Goal: Task Accomplishment & Management: Manage account settings

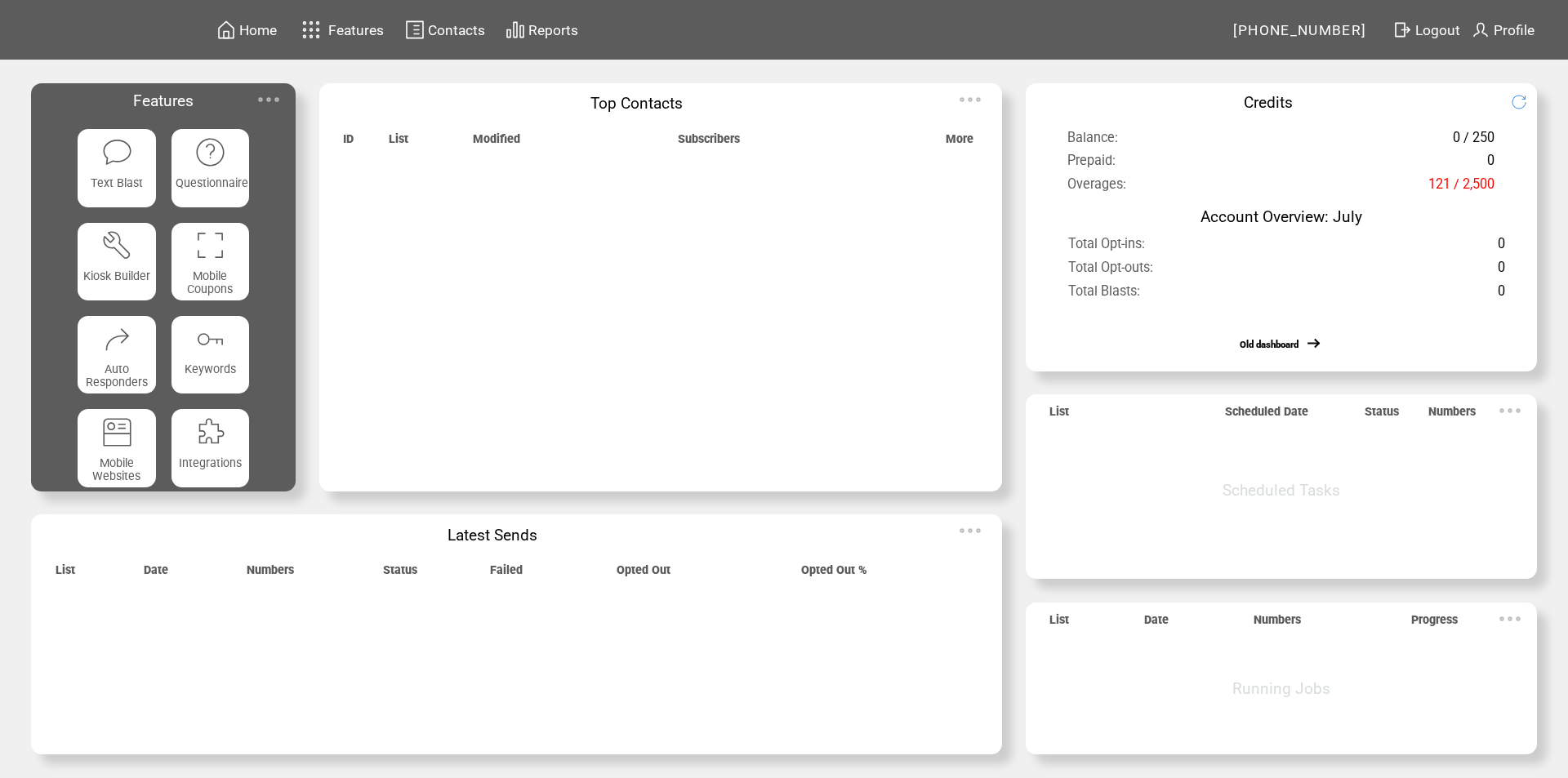
click at [276, 97] on img at bounding box center [269, 100] width 33 height 33
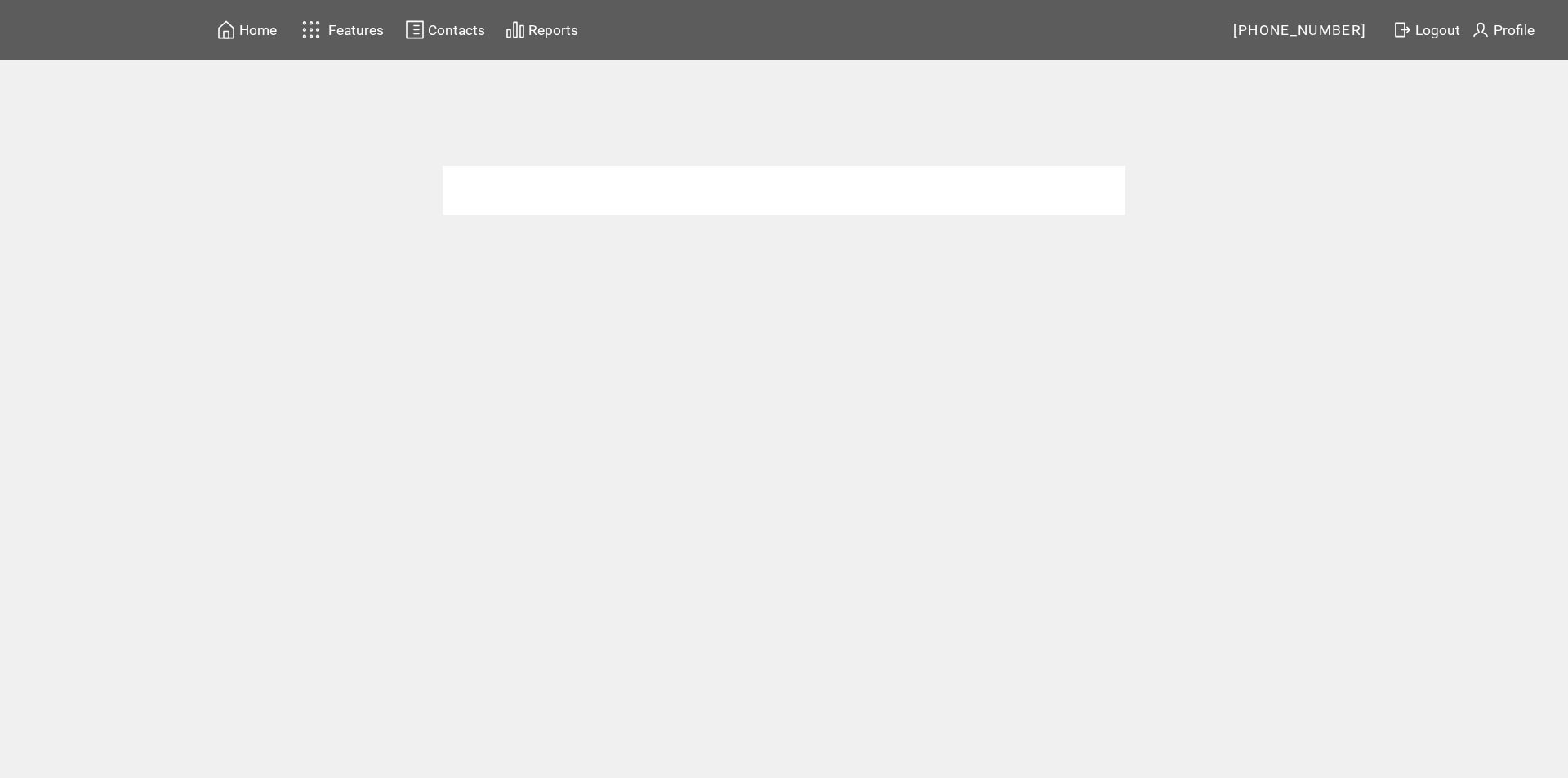
click at [268, 25] on span "Home" at bounding box center [258, 31] width 38 height 17
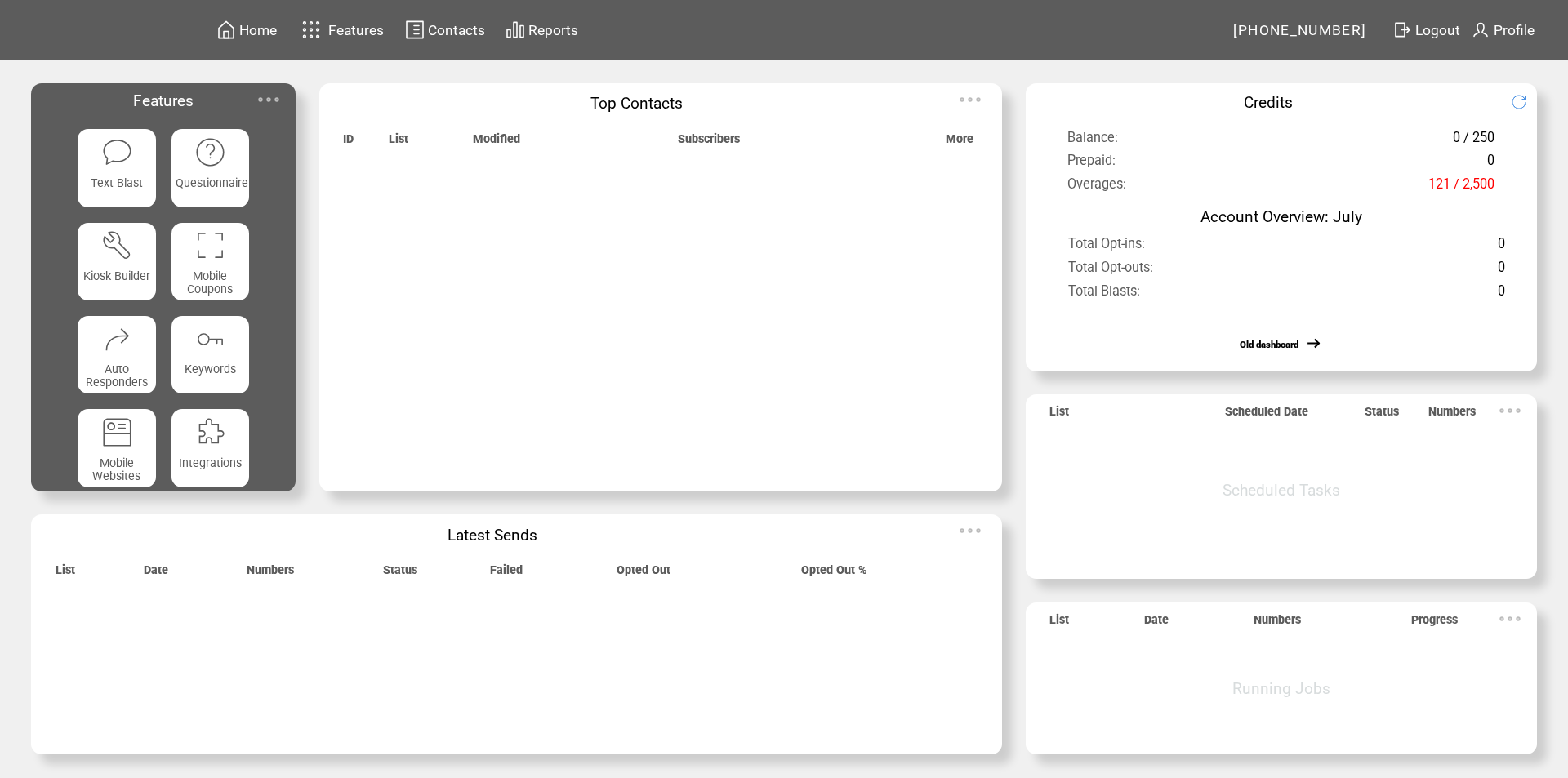
click at [272, 99] on img at bounding box center [269, 100] width 33 height 33
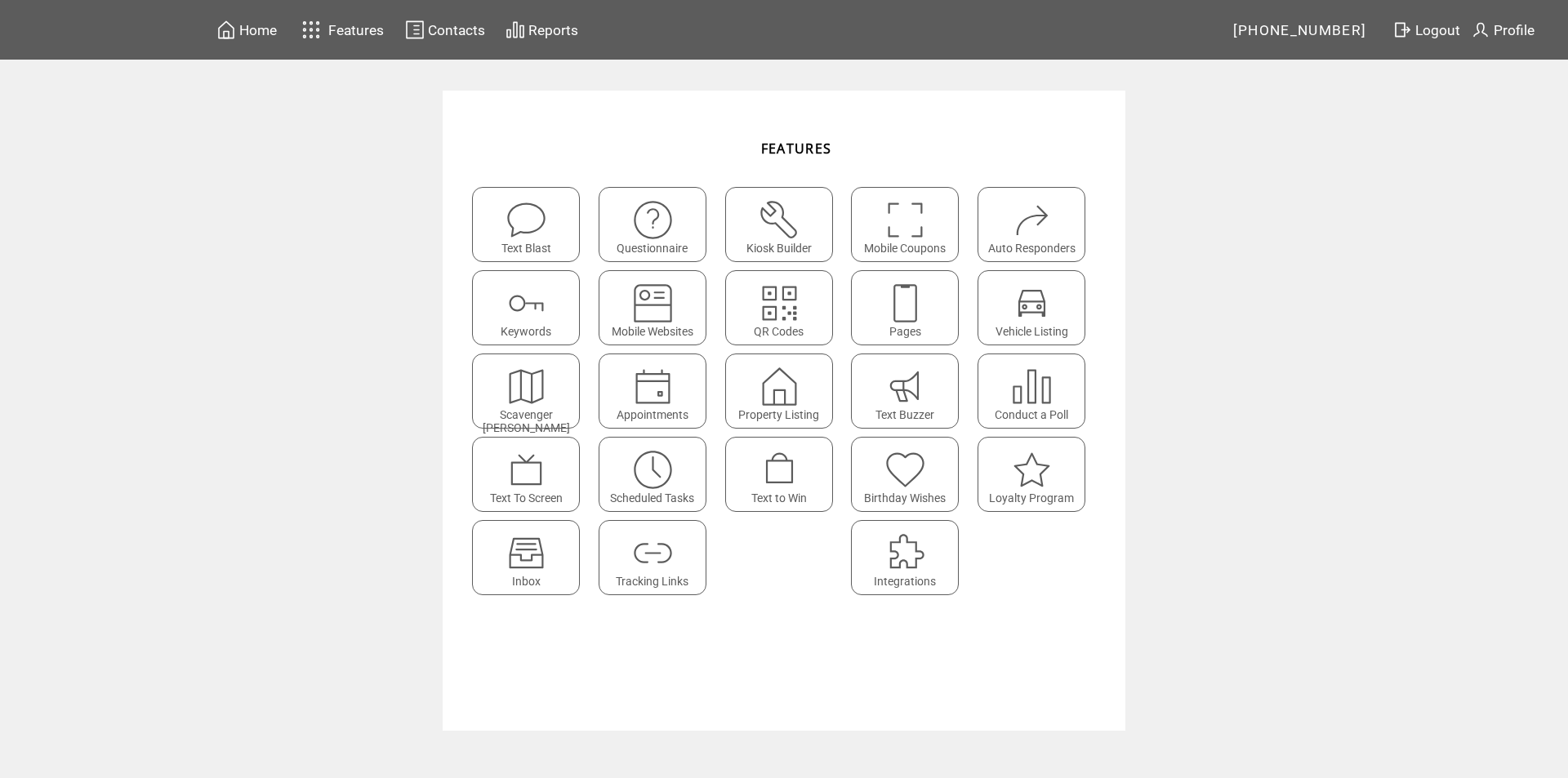
click at [517, 549] on img at bounding box center [526, 553] width 43 height 43
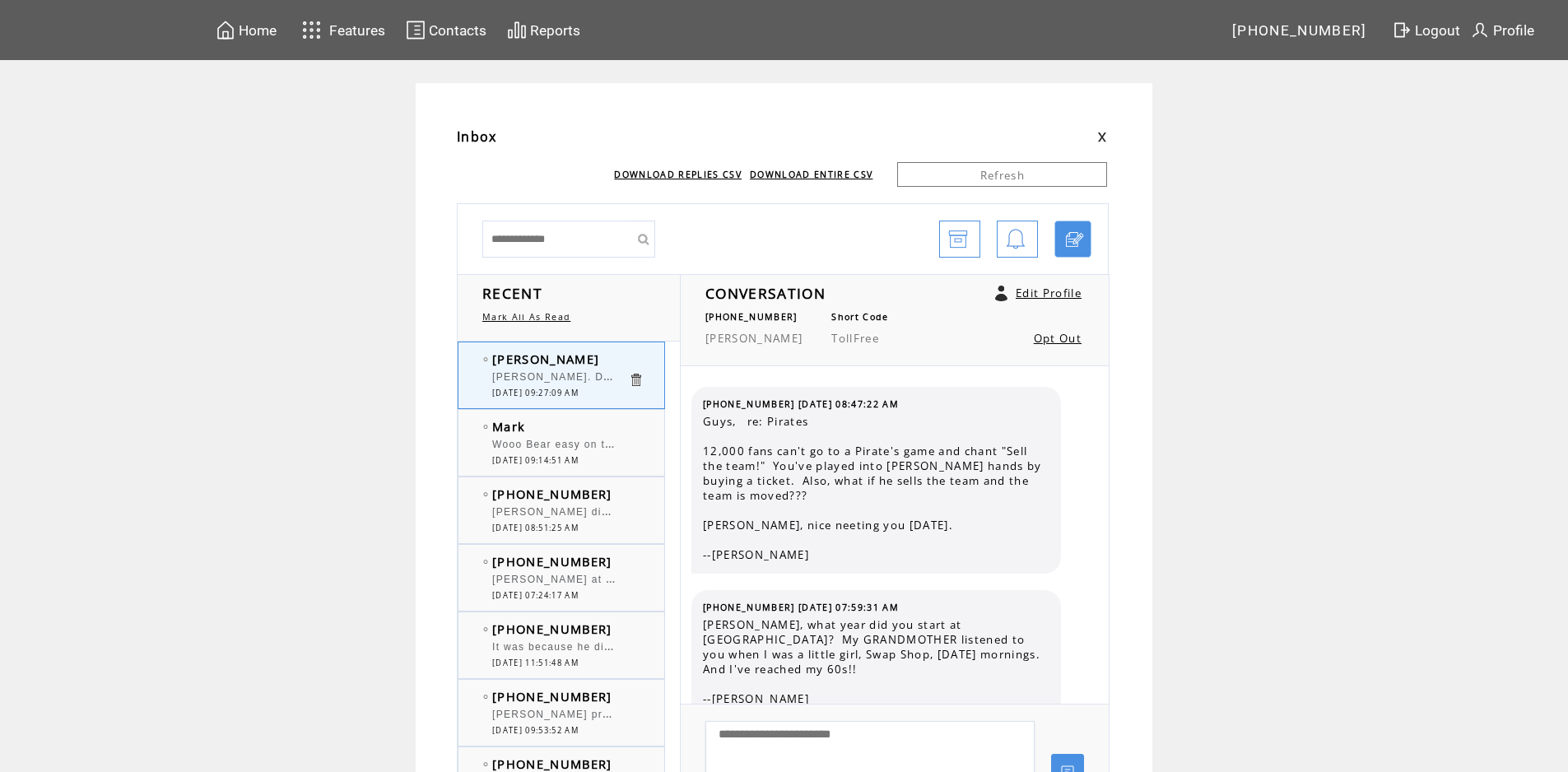
scroll to position [3891, 0]
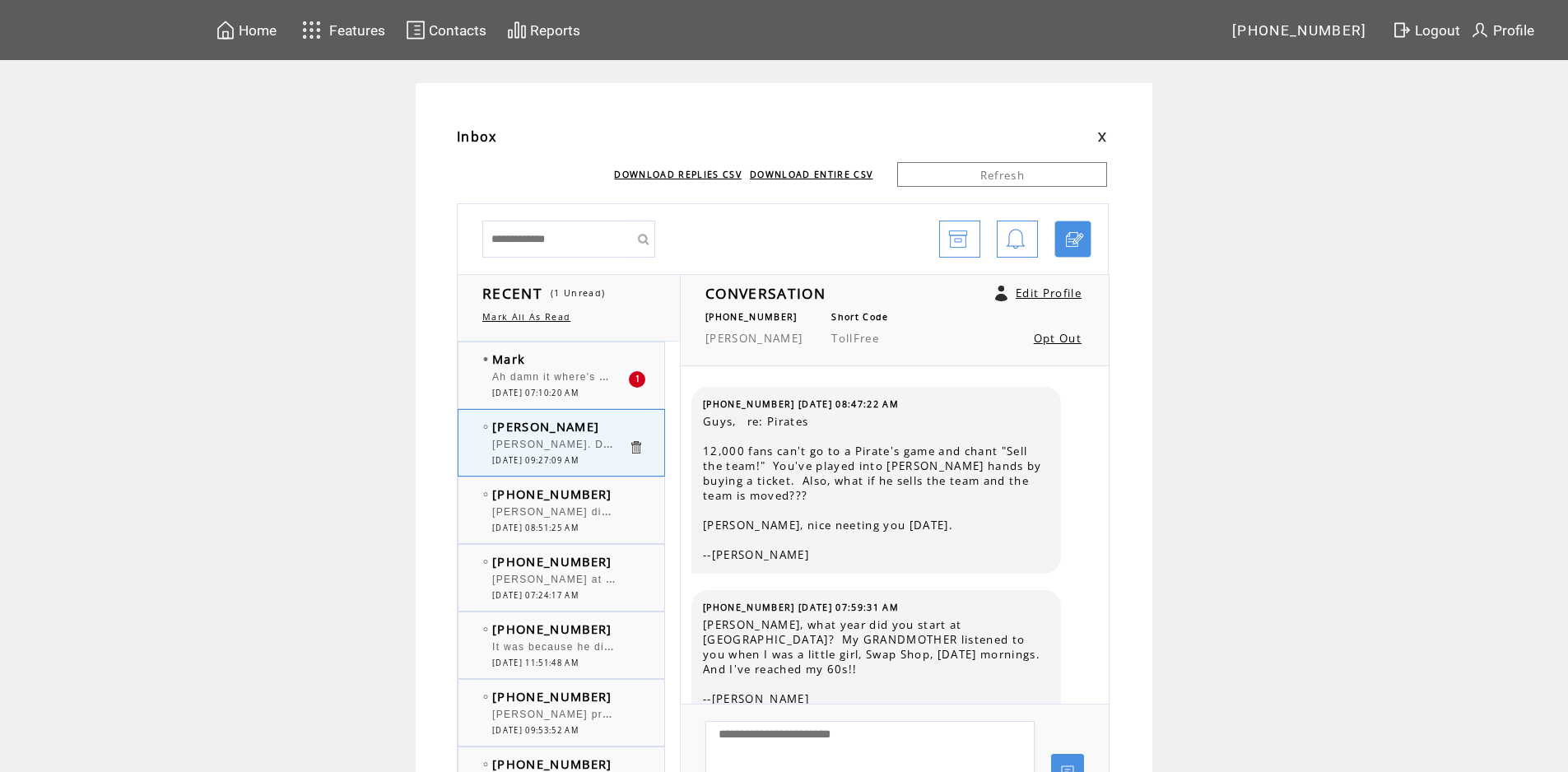
scroll to position [3891, 0]
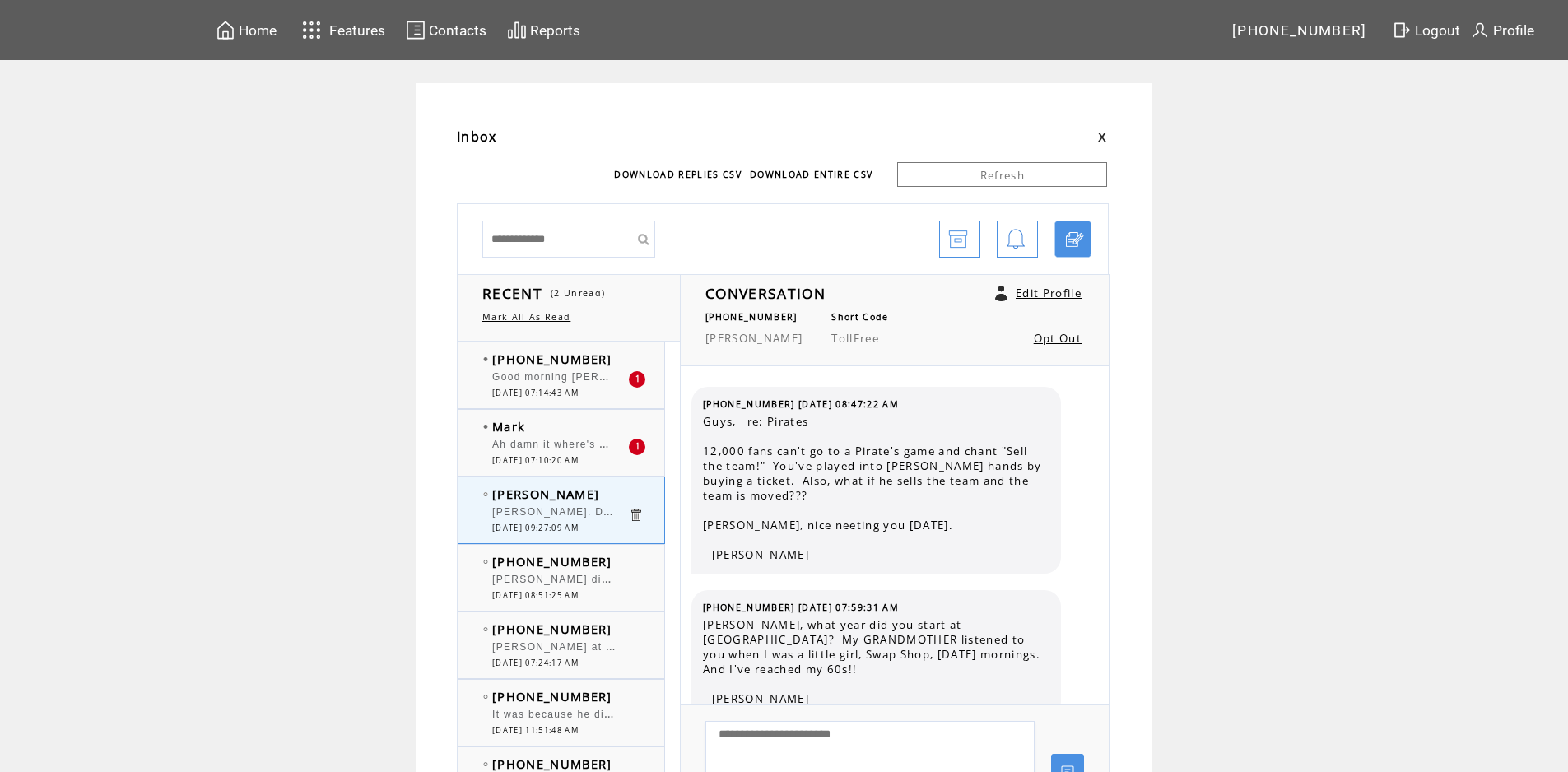
scroll to position [3891, 0]
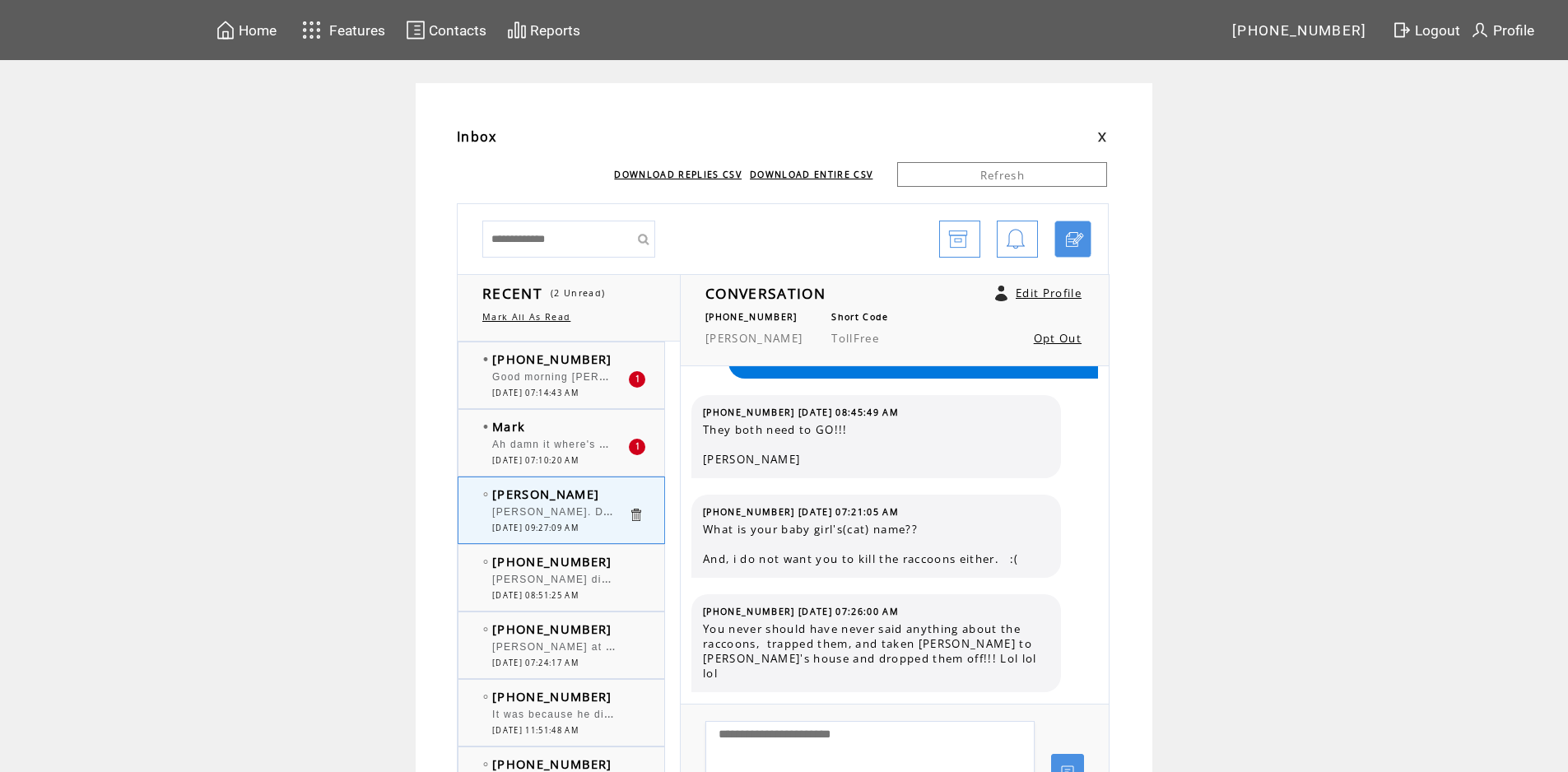
click at [579, 438] on div at bounding box center [560, 436] width 136 height 4
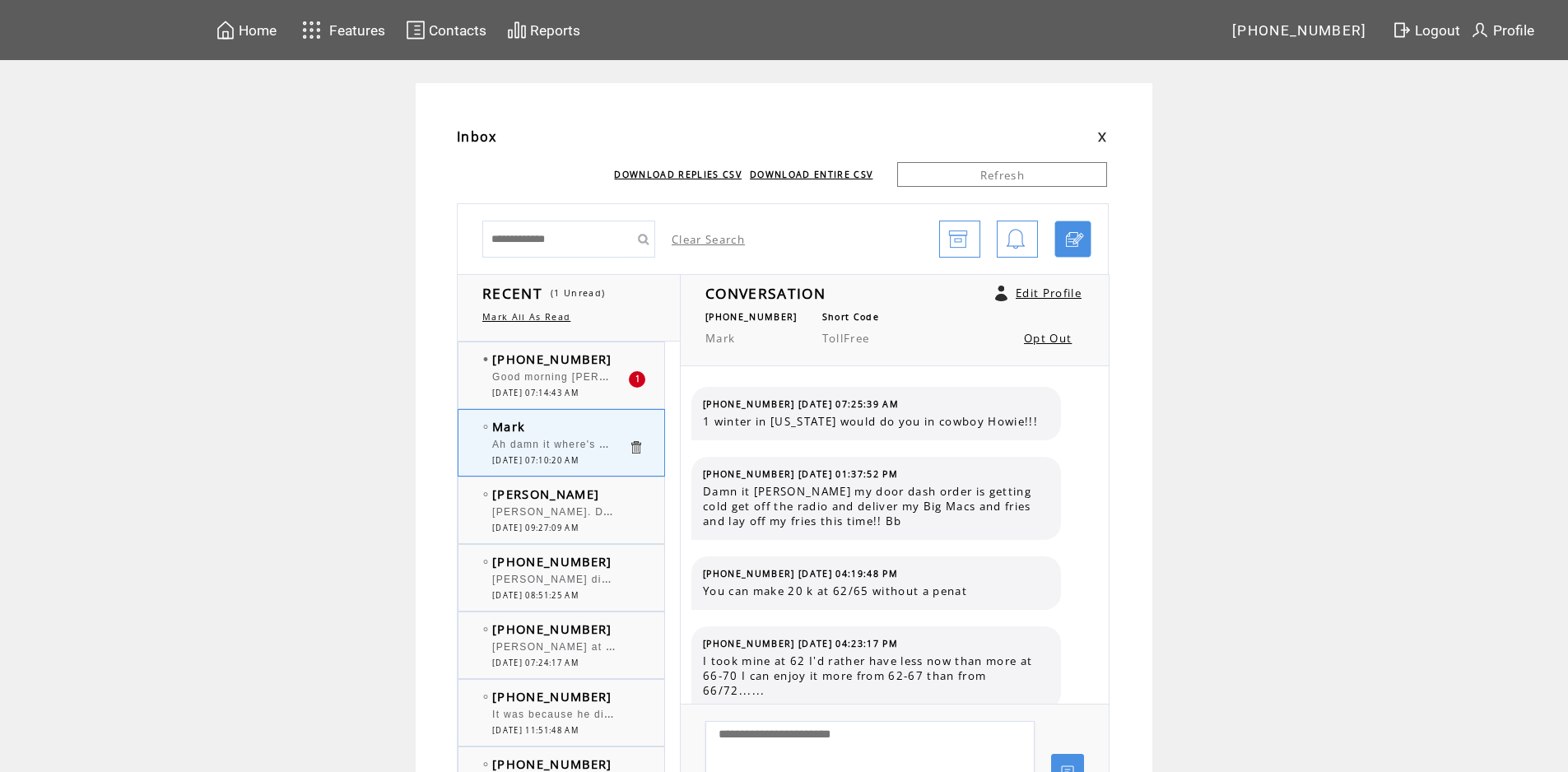
scroll to position [1572, 0]
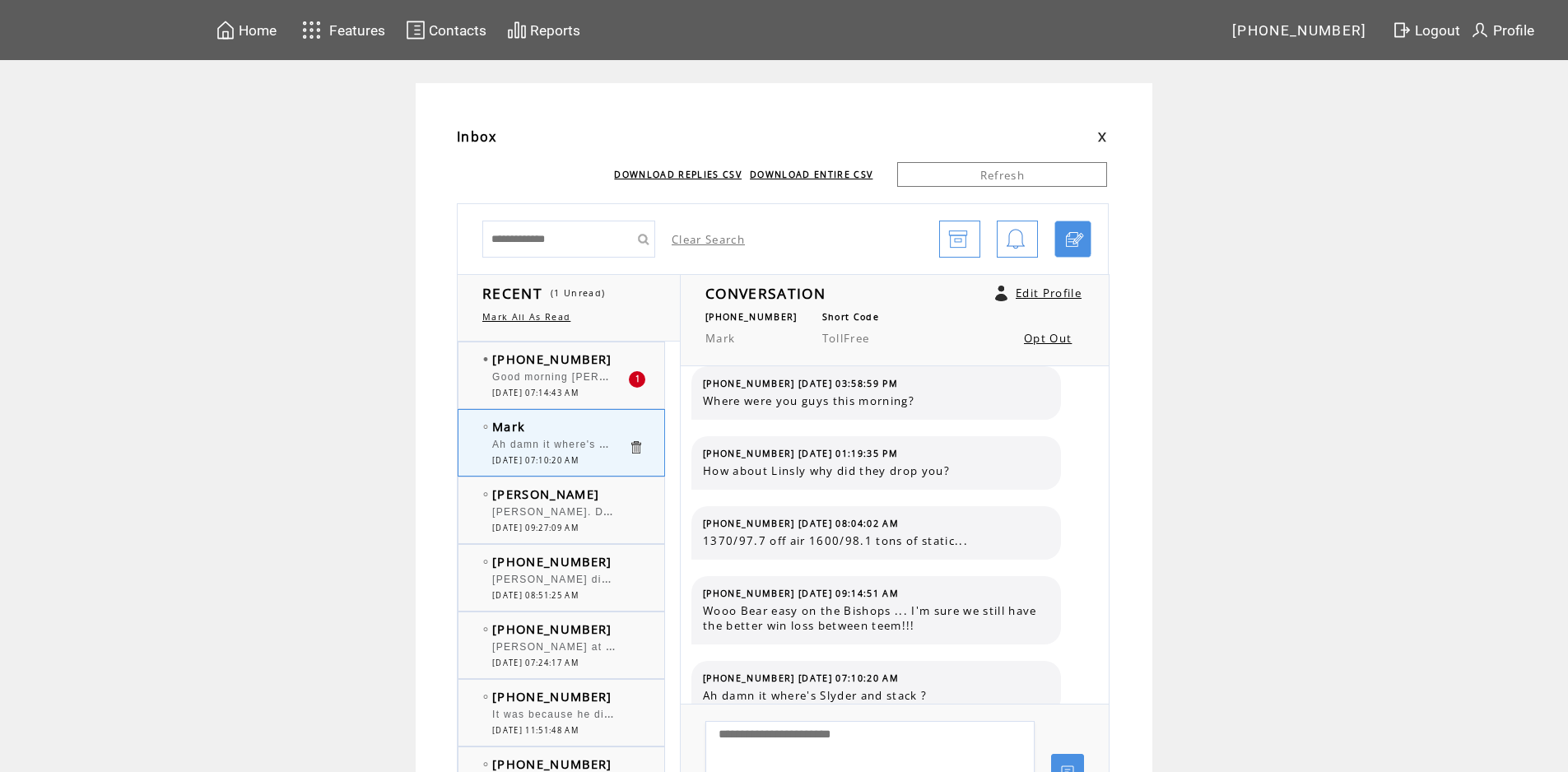
click at [579, 376] on span "Good morning [PERSON_NAME] and Big [PERSON_NAME]. I'm glad you had a great time…" at bounding box center [770, 375] width 556 height 17
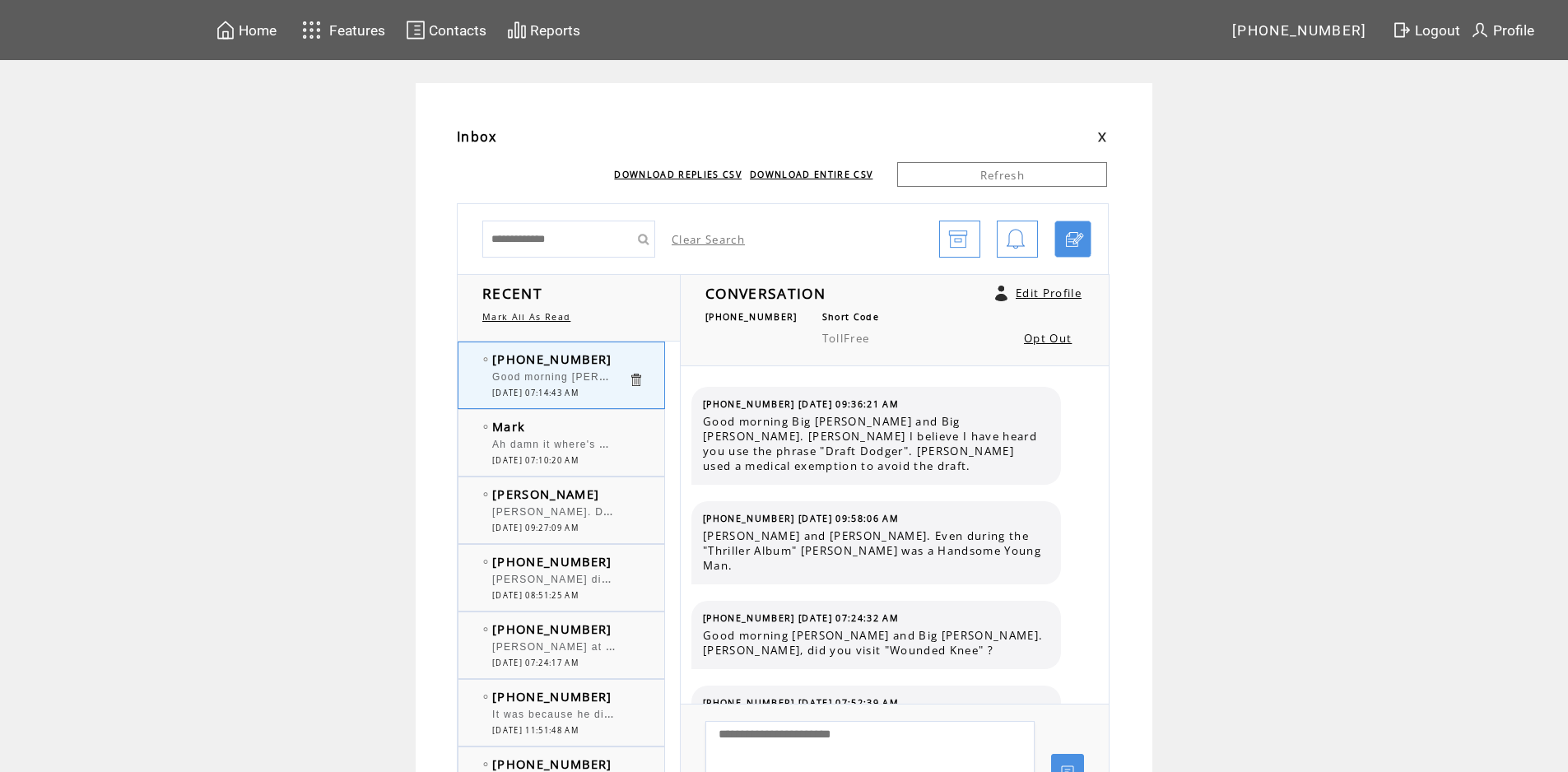
scroll to position [3501, 0]
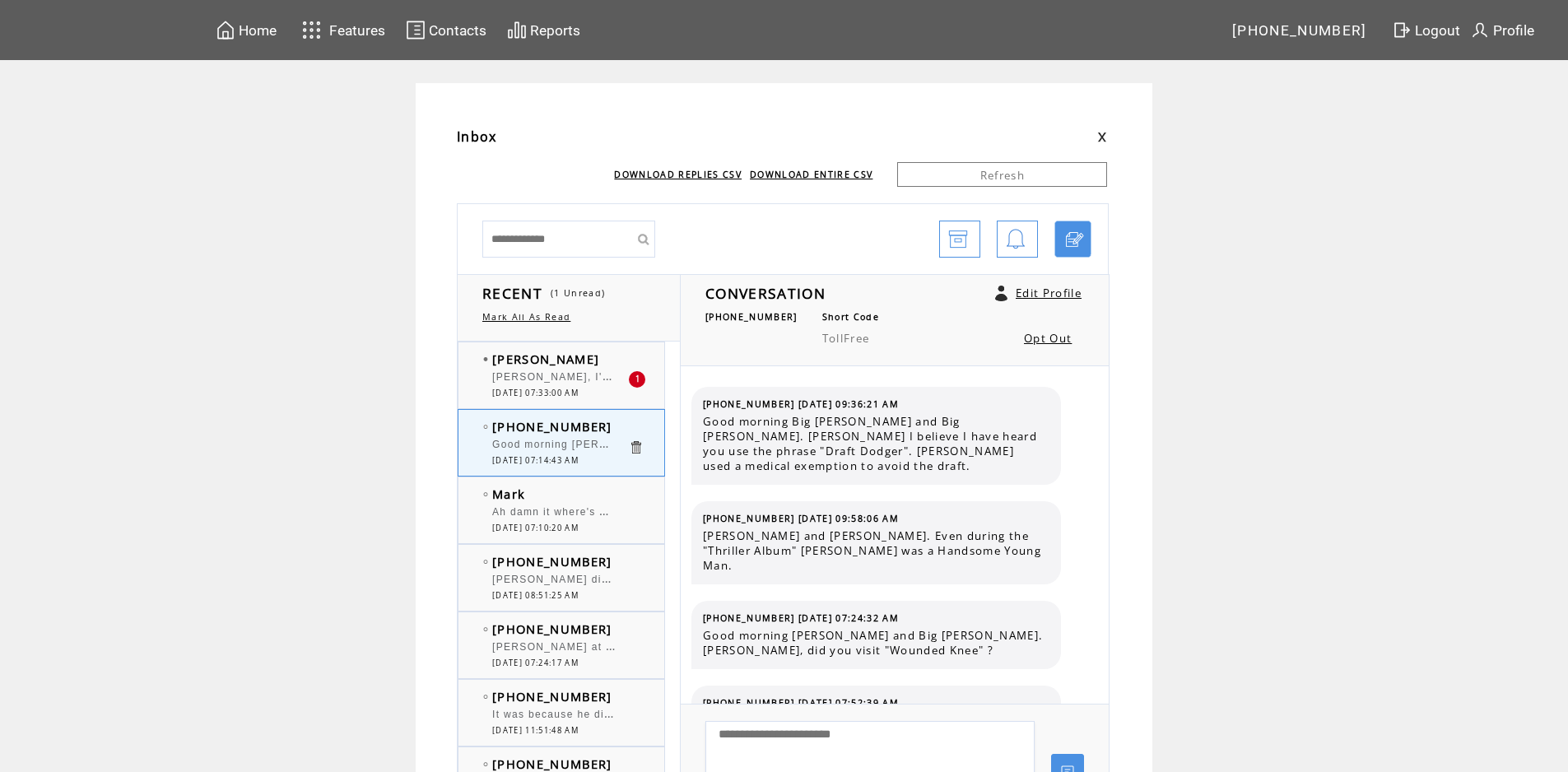
scroll to position [3501, 0]
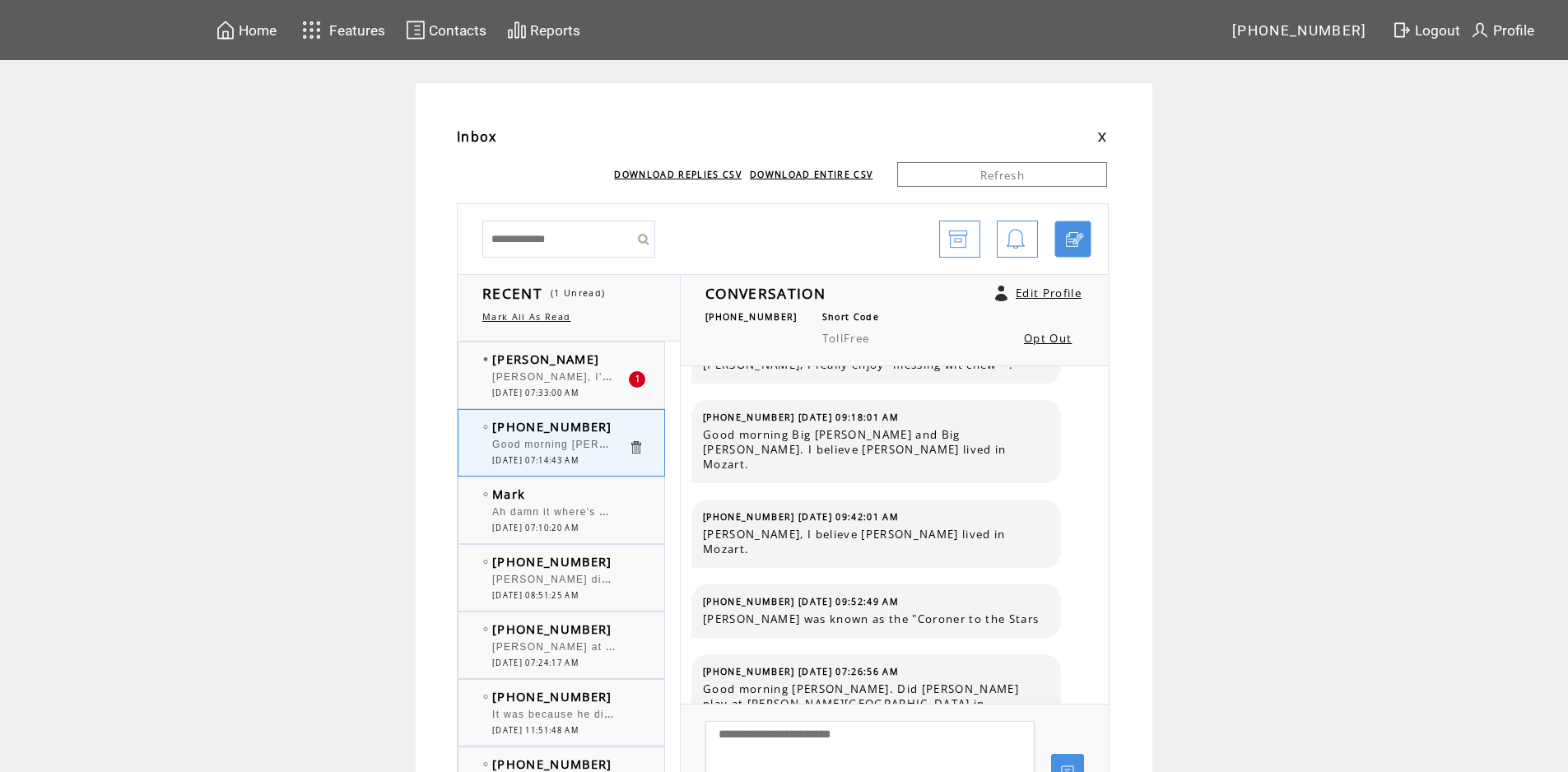
click at [582, 379] on span "[PERSON_NAME], I'm glad you're back and safe, [PERSON_NAME], too. At [PERSON_NA…" at bounding box center [938, 375] width 893 height 17
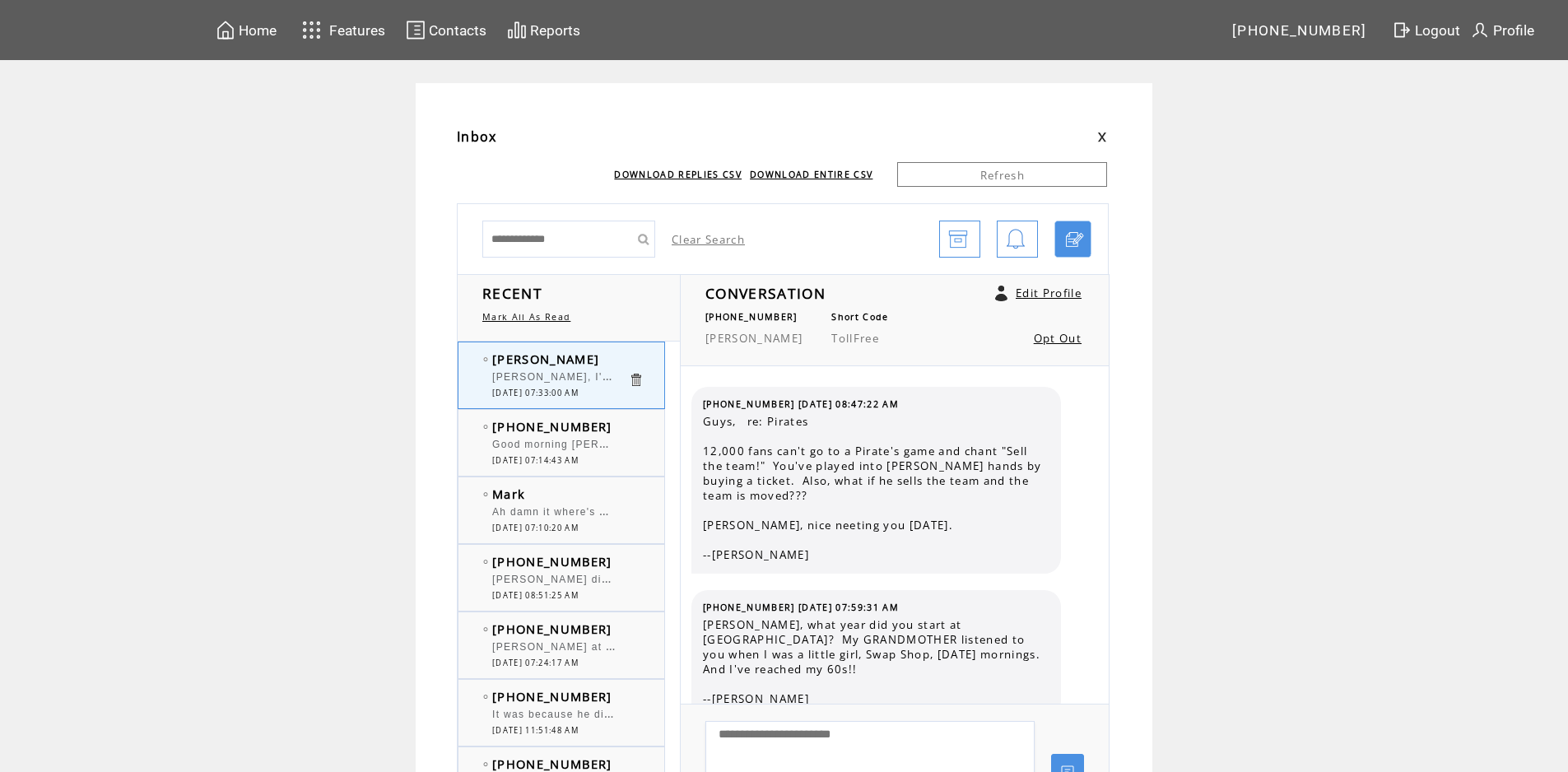
scroll to position [4035, 0]
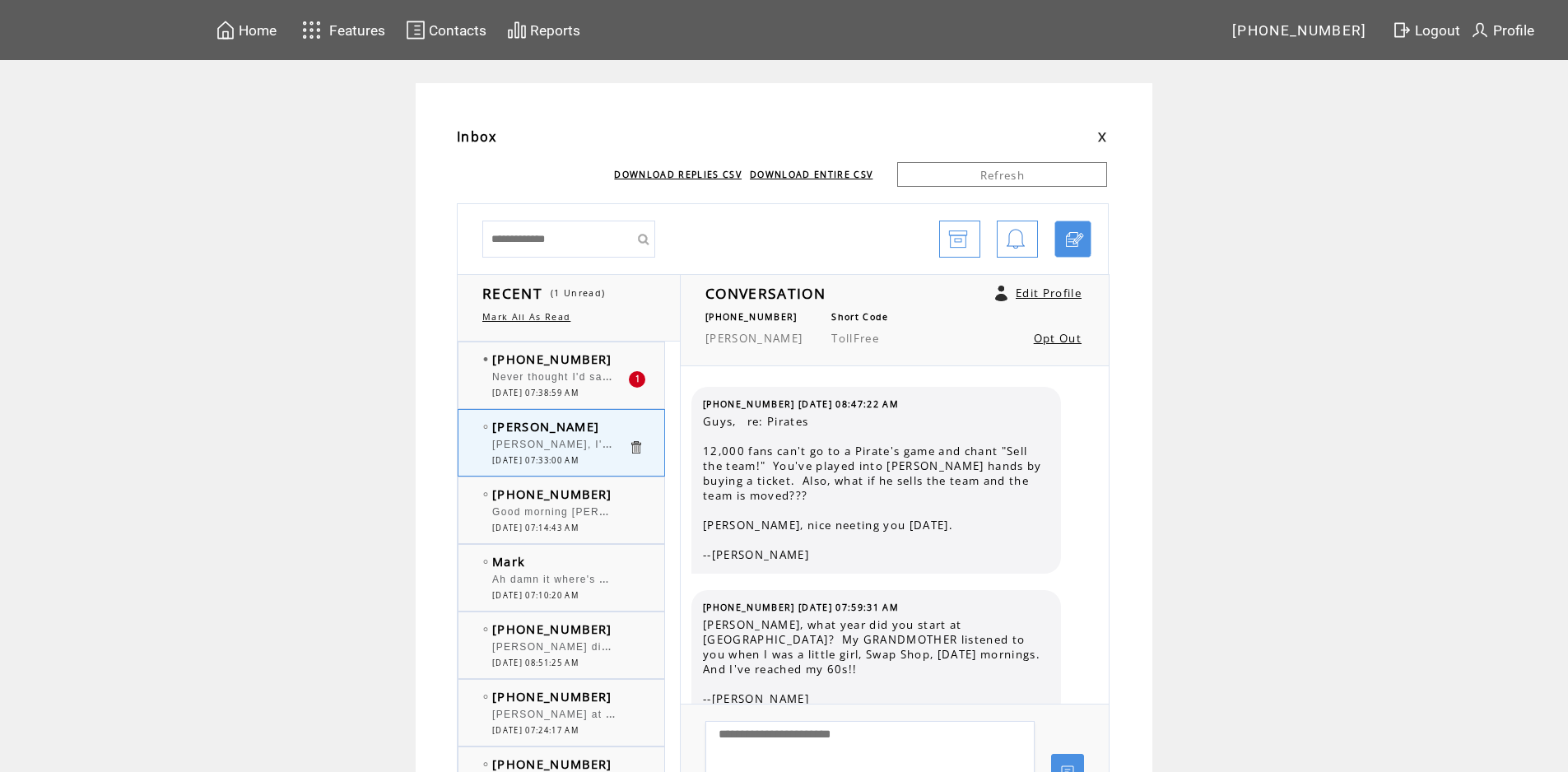
scroll to position [4035, 0]
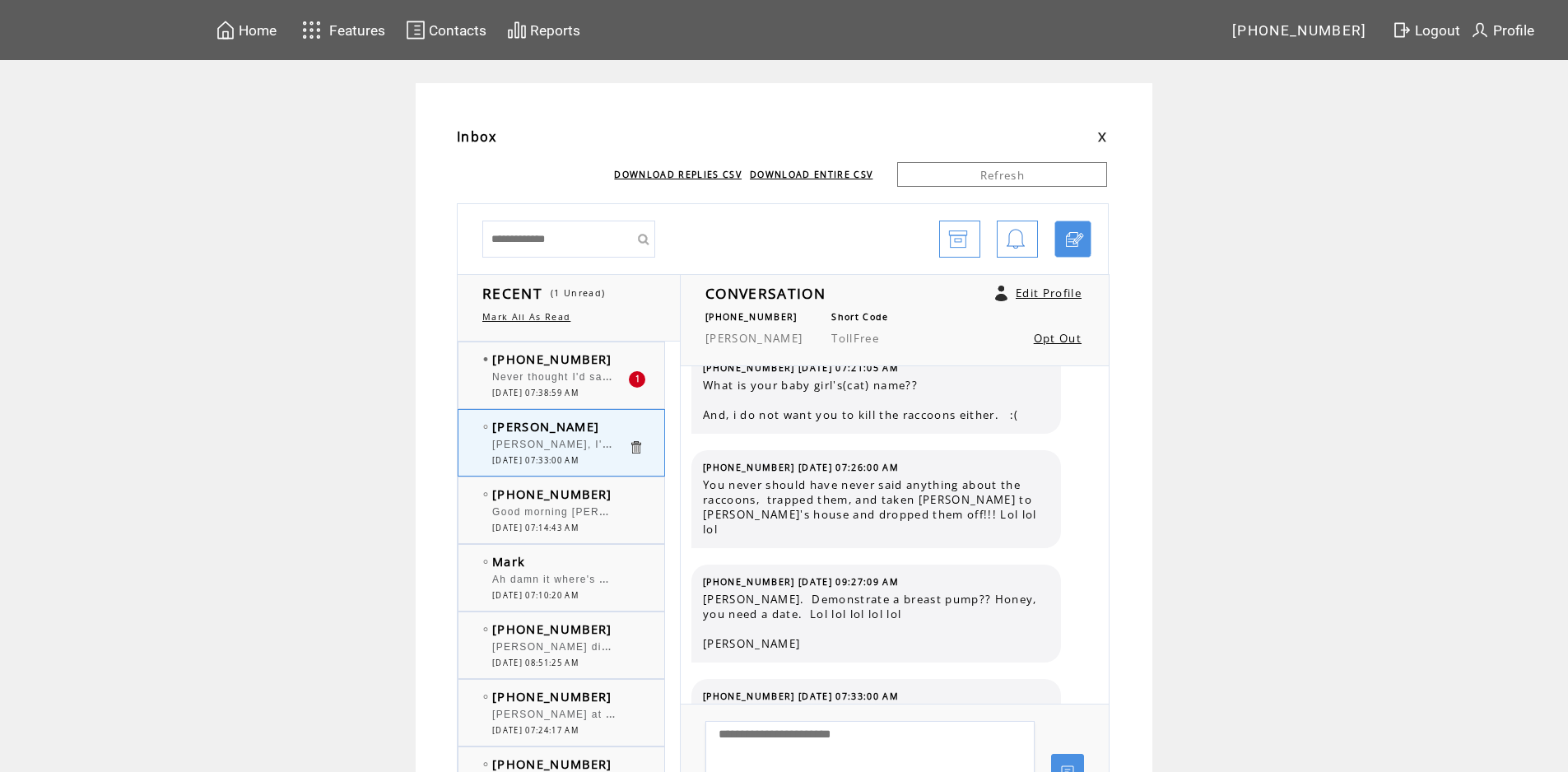
click at [582, 379] on span "Never thought I'd say this But welcome back [PERSON_NAME] we've missed you [PER…" at bounding box center [1126, 375] width 1268 height 17
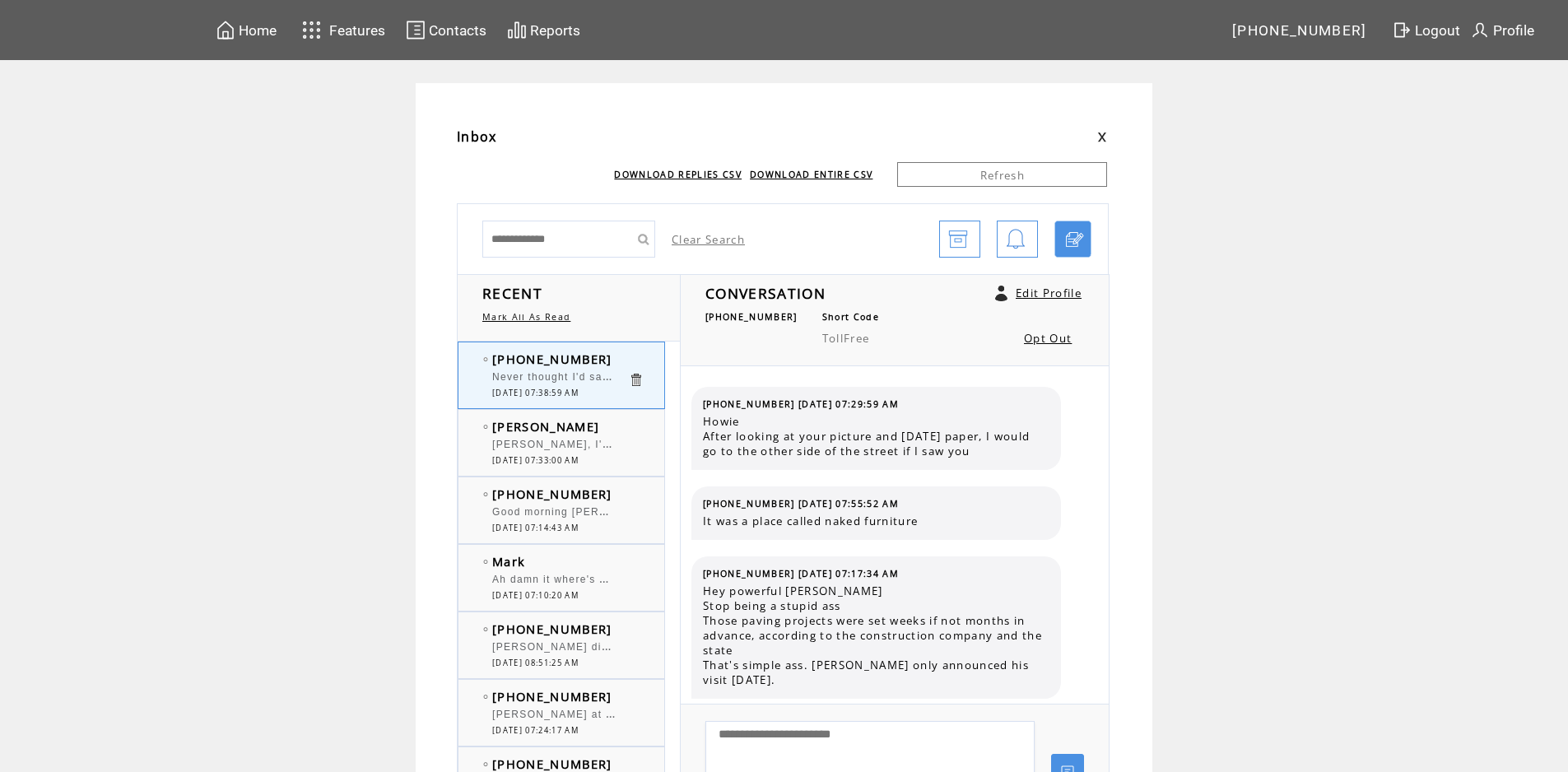
scroll to position [258, 0]
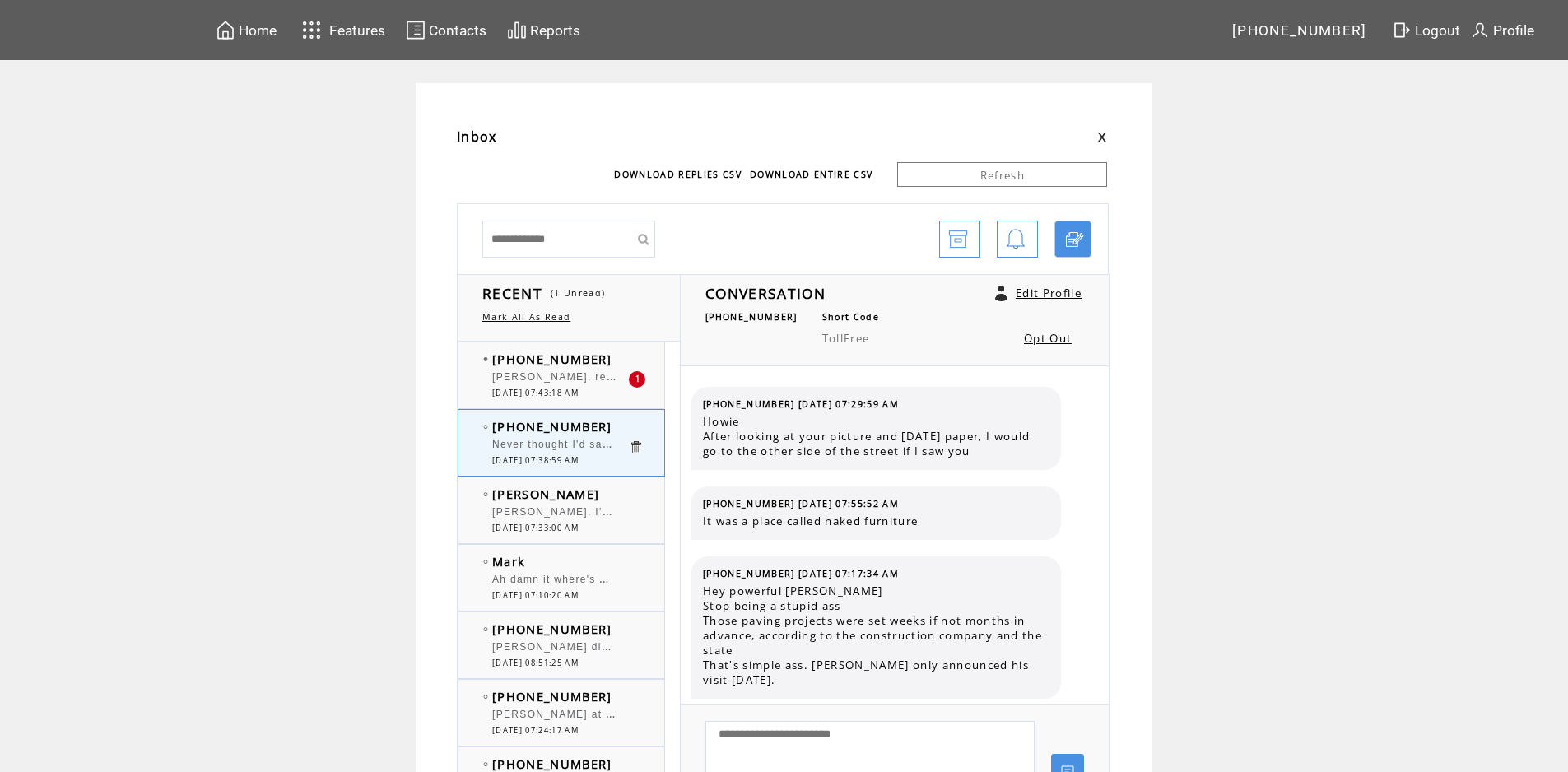
scroll to position [258, 0]
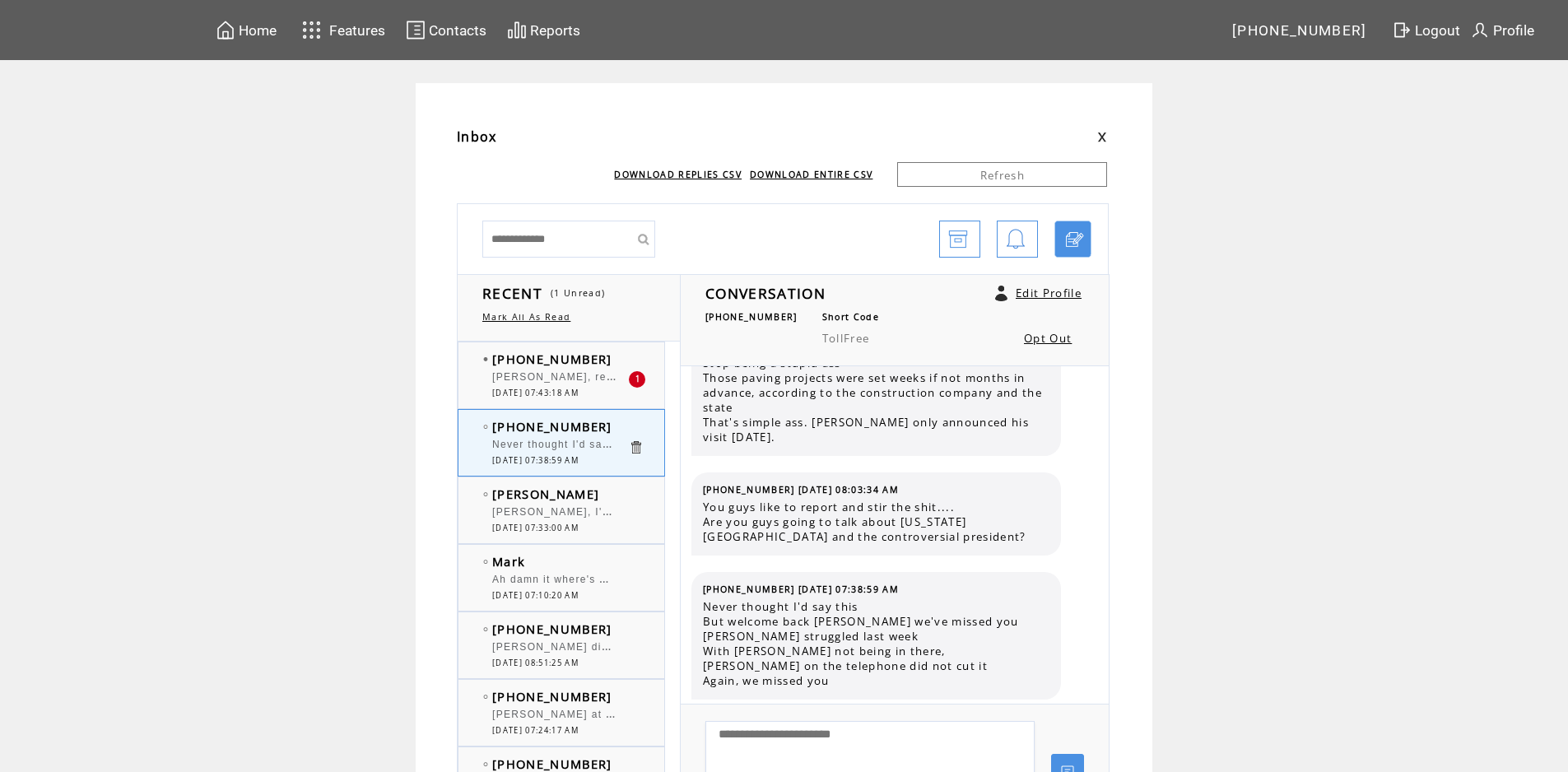
click at [582, 379] on span "[PERSON_NAME], remember the Big Kahuna called in when [PERSON_NAME] was on" at bounding box center [725, 375] width 467 height 17
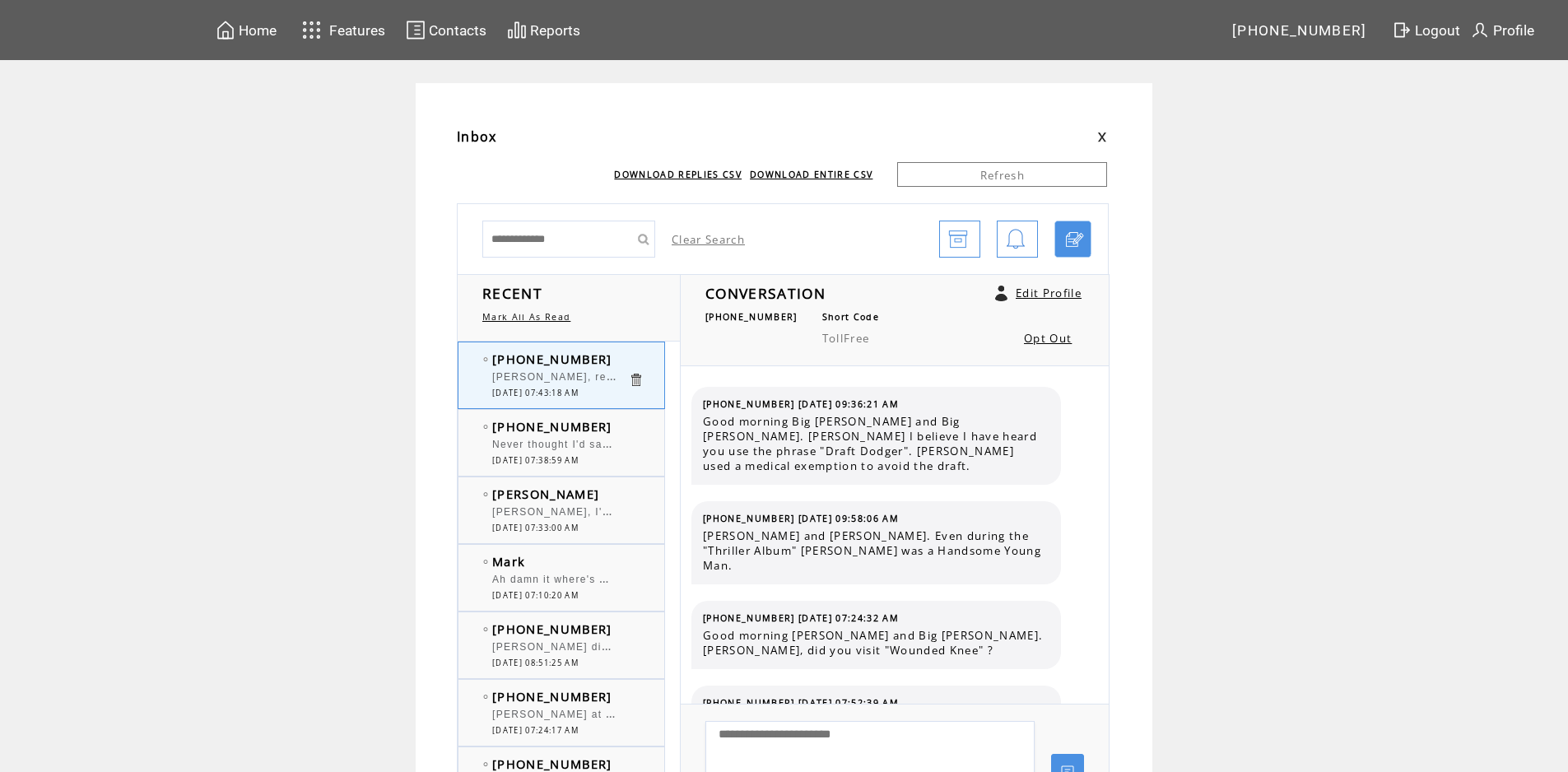
scroll to position [3585, 0]
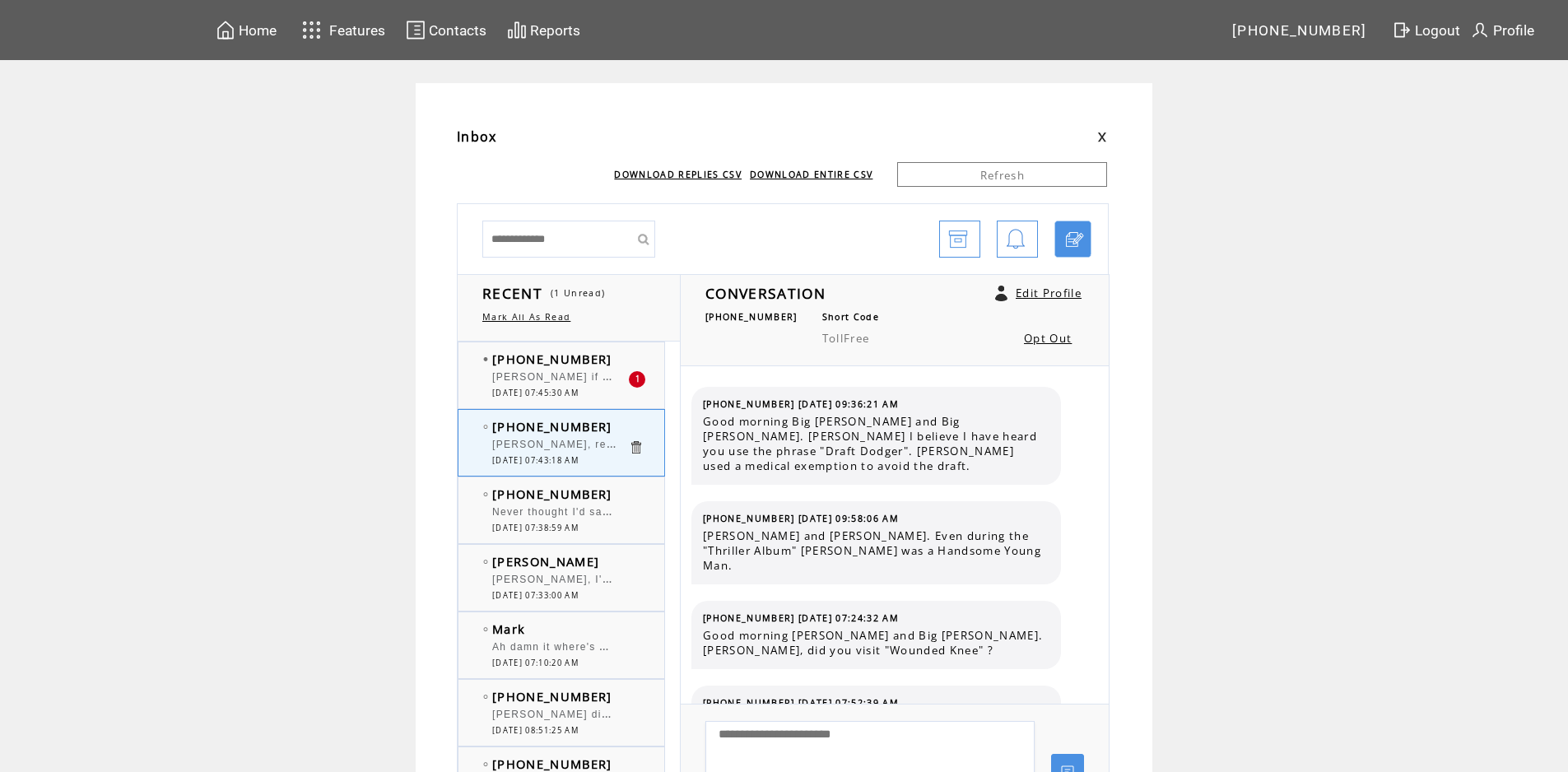
scroll to position [3585, 0]
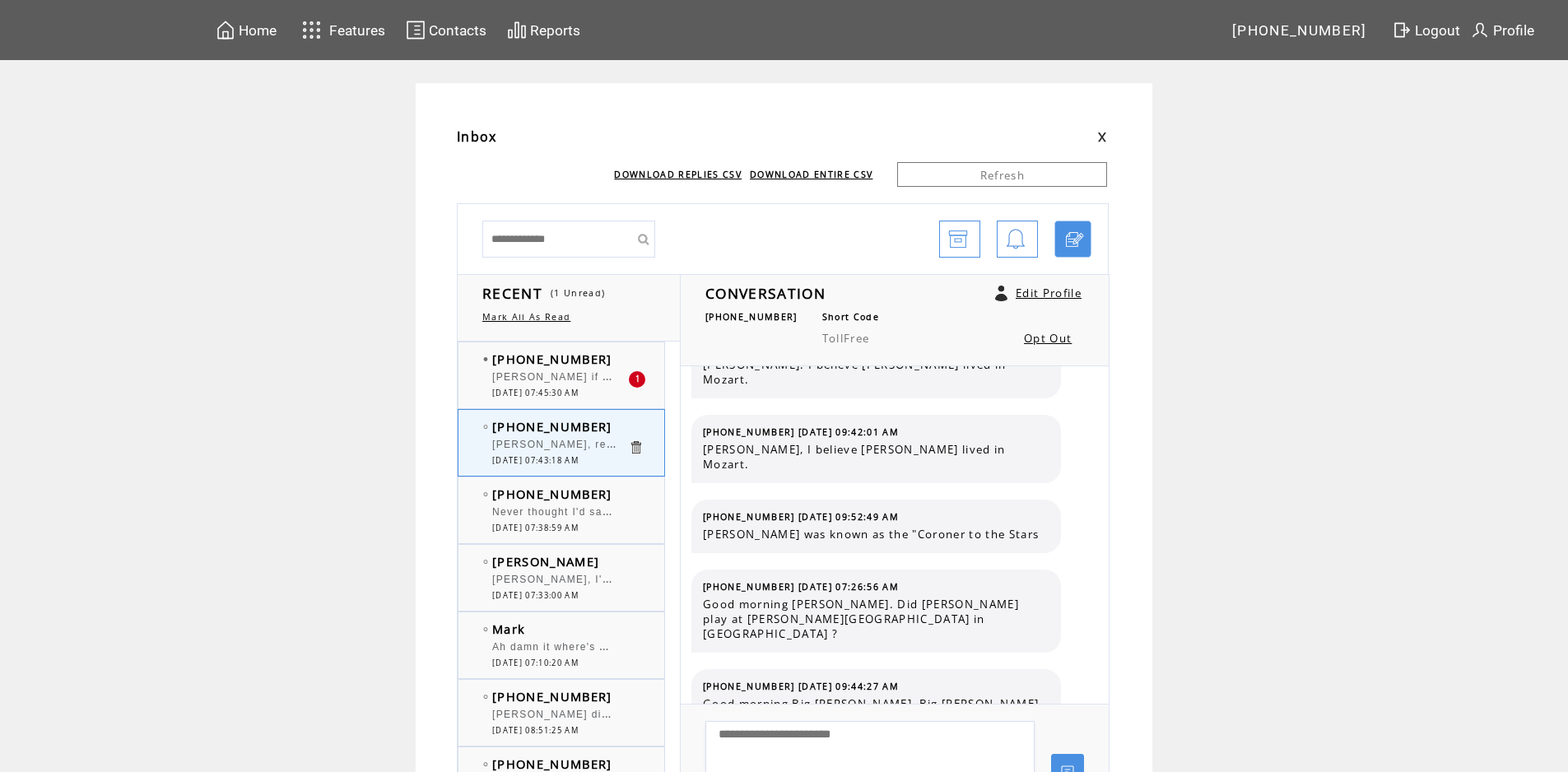
click at [582, 379] on span "[PERSON_NAME] if you are unaware, St.[PERSON_NAME] [PERSON_NAME] passed" at bounding box center [723, 375] width 461 height 17
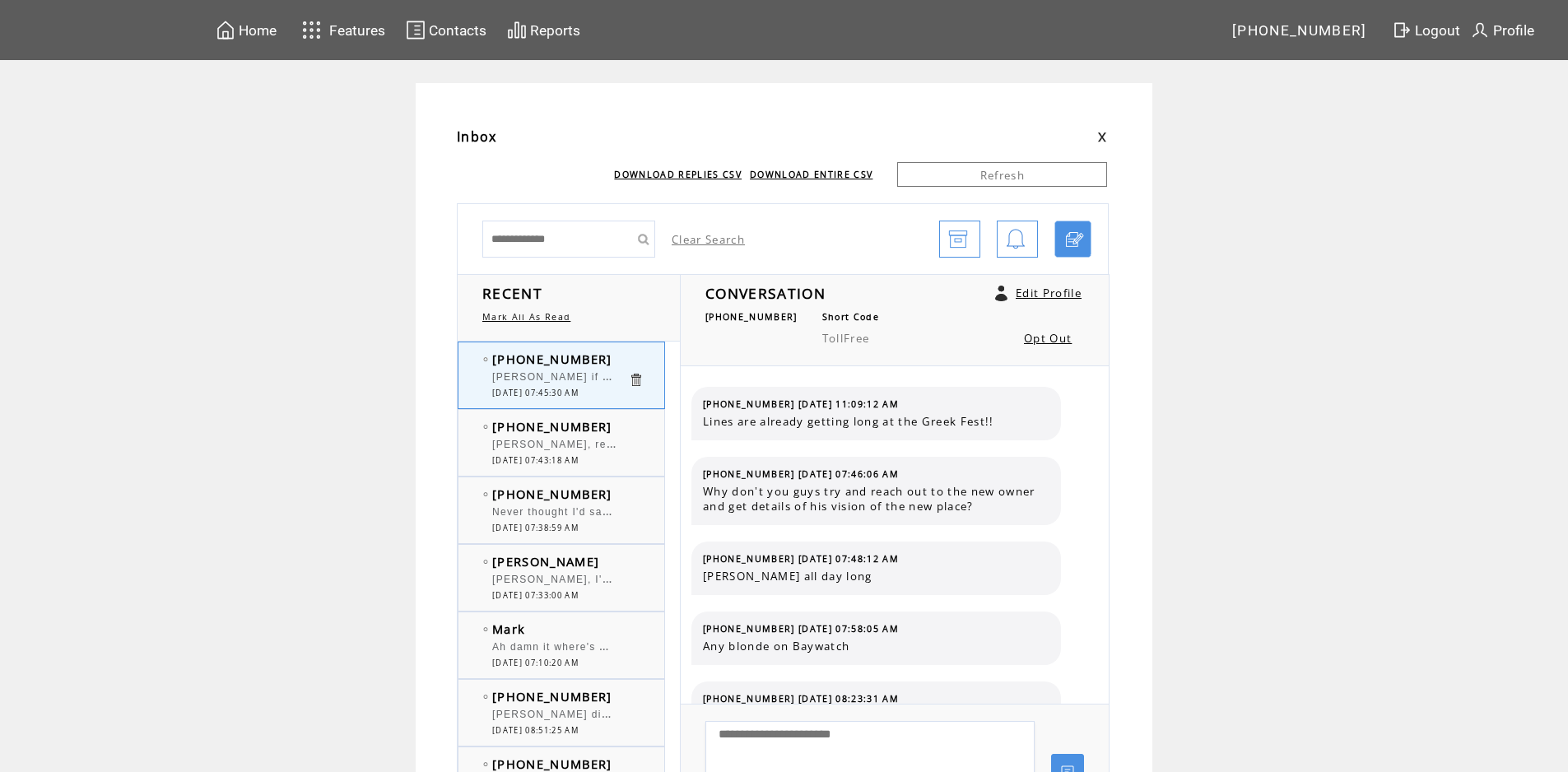
scroll to position [304, 0]
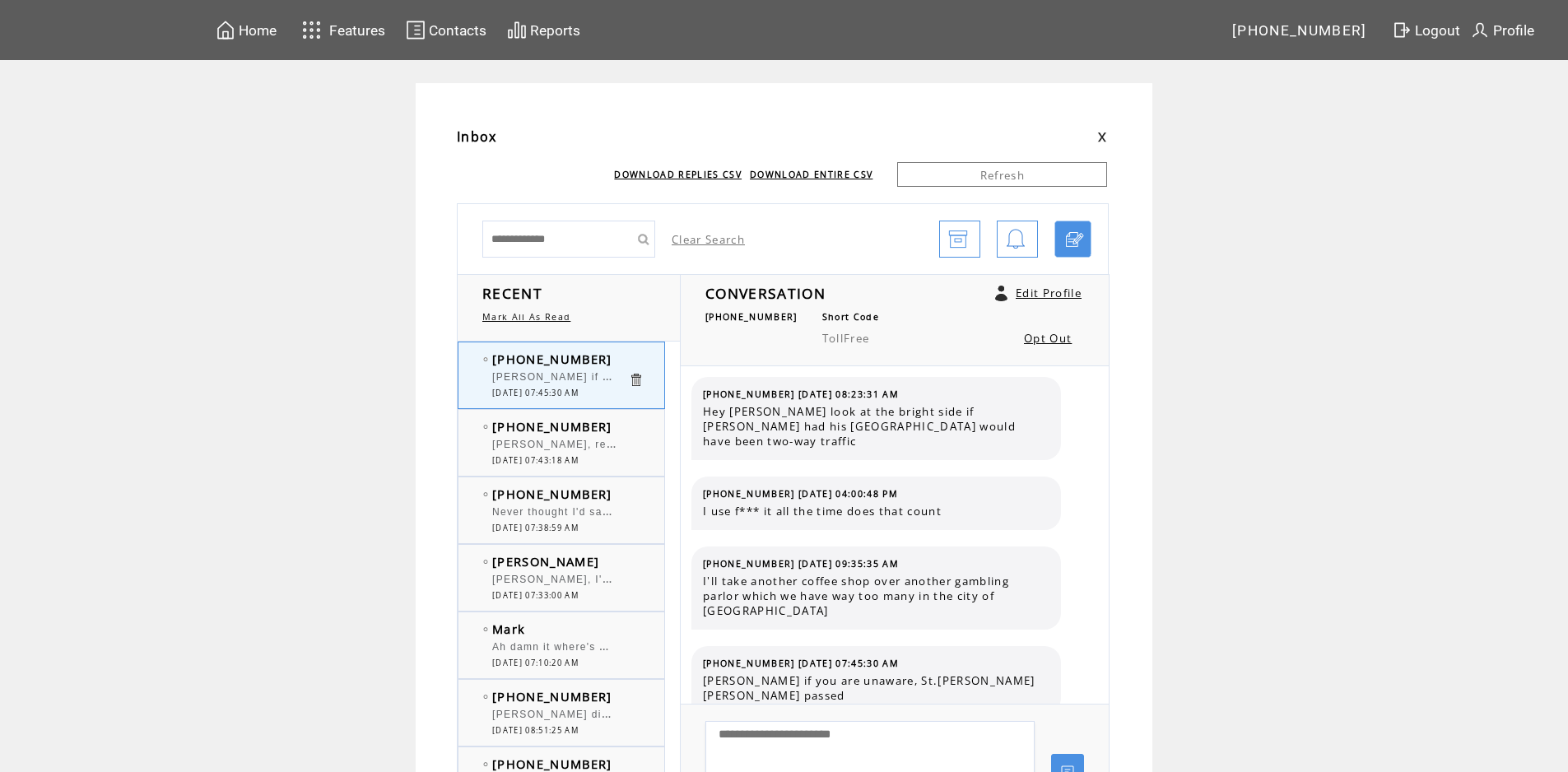
click at [596, 578] on span "[PERSON_NAME], I'm glad you're back and safe, [PERSON_NAME], too. At [PERSON_NA…" at bounding box center [938, 578] width 893 height 17
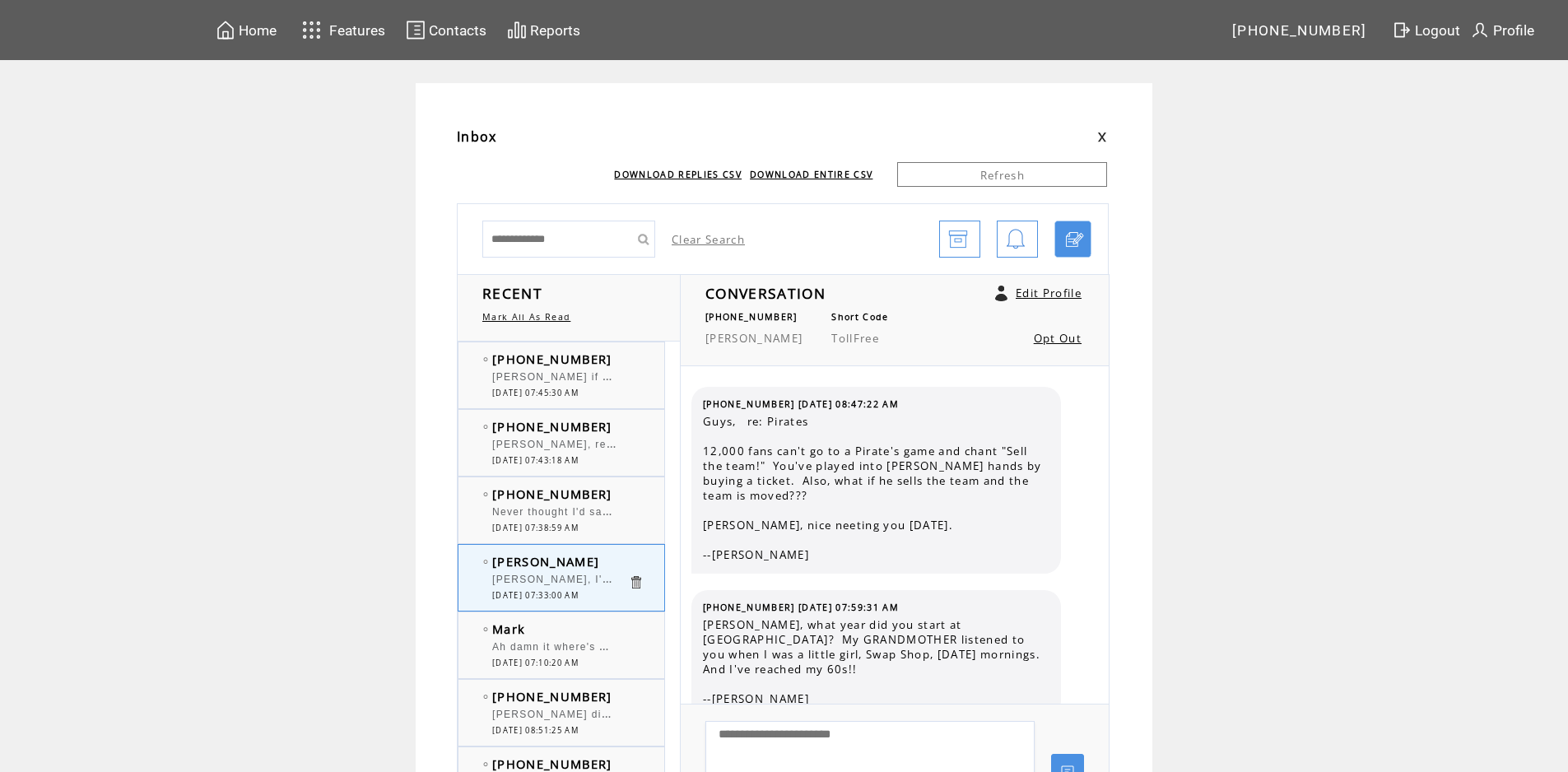
scroll to position [4035, 0]
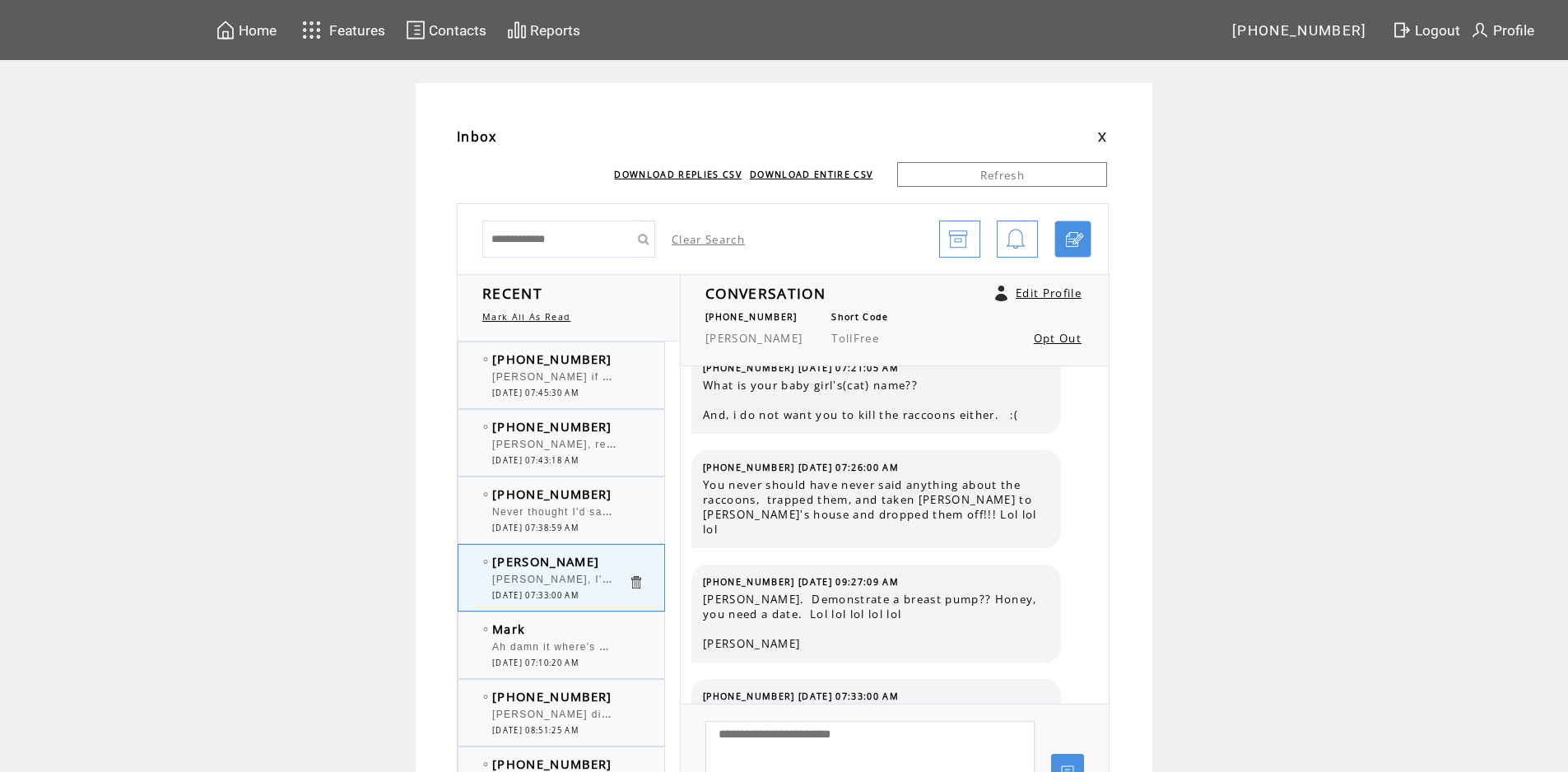
click at [571, 384] on div "[PERSON_NAME] if you are unaware, St.[PERSON_NAME] [PERSON_NAME] passed" at bounding box center [560, 379] width 136 height 17
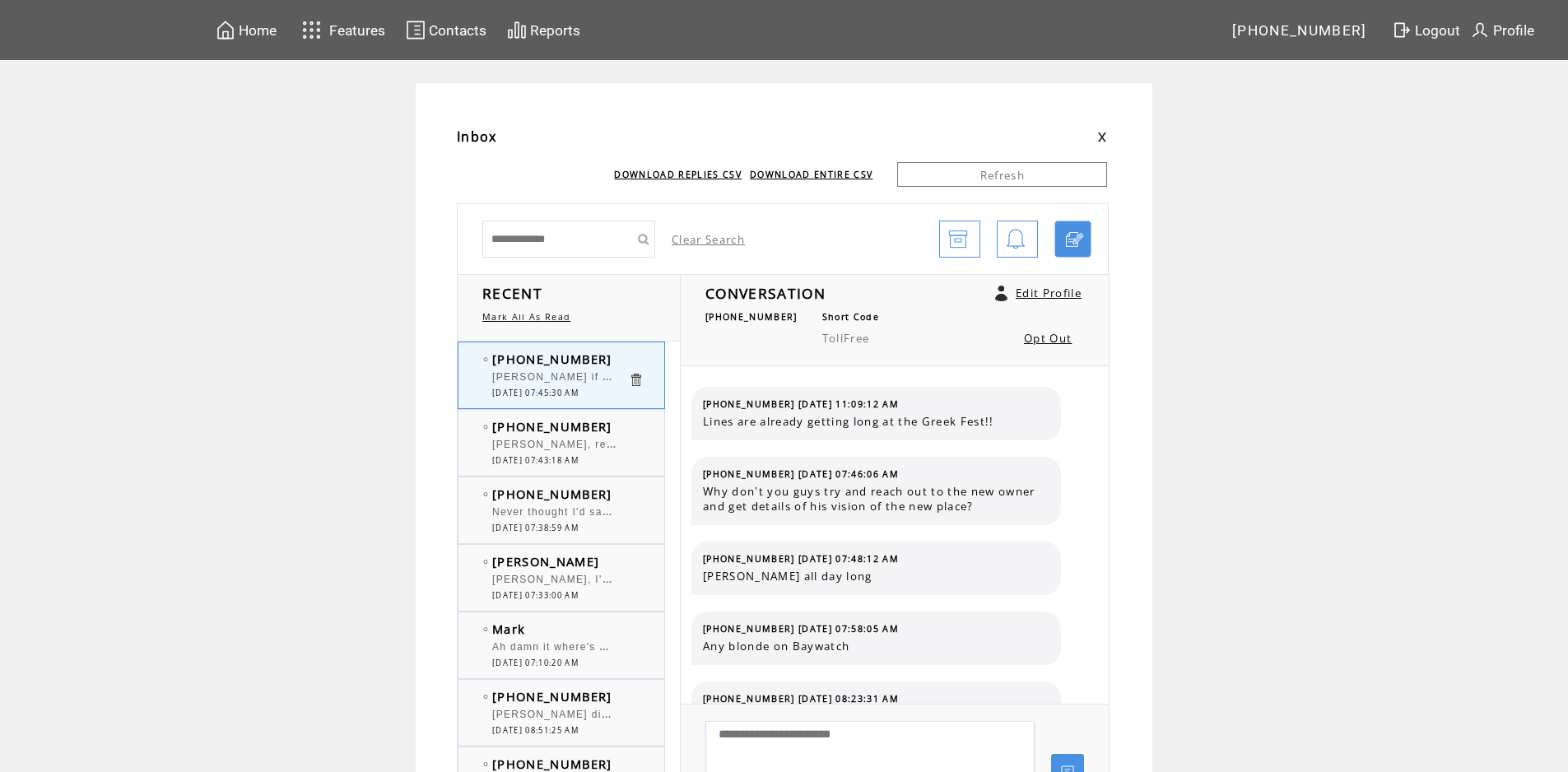
scroll to position [304, 0]
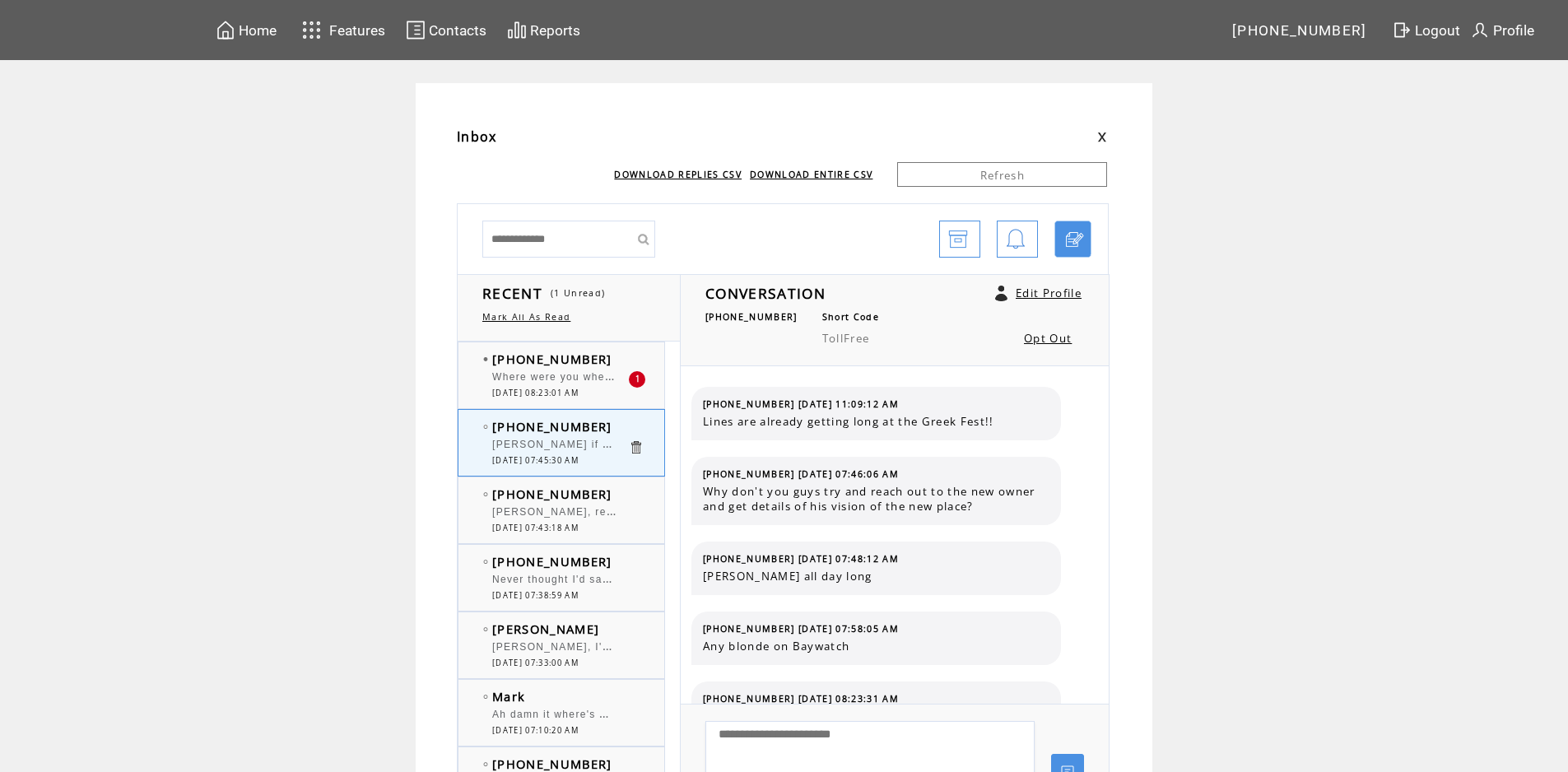
scroll to position [304, 0]
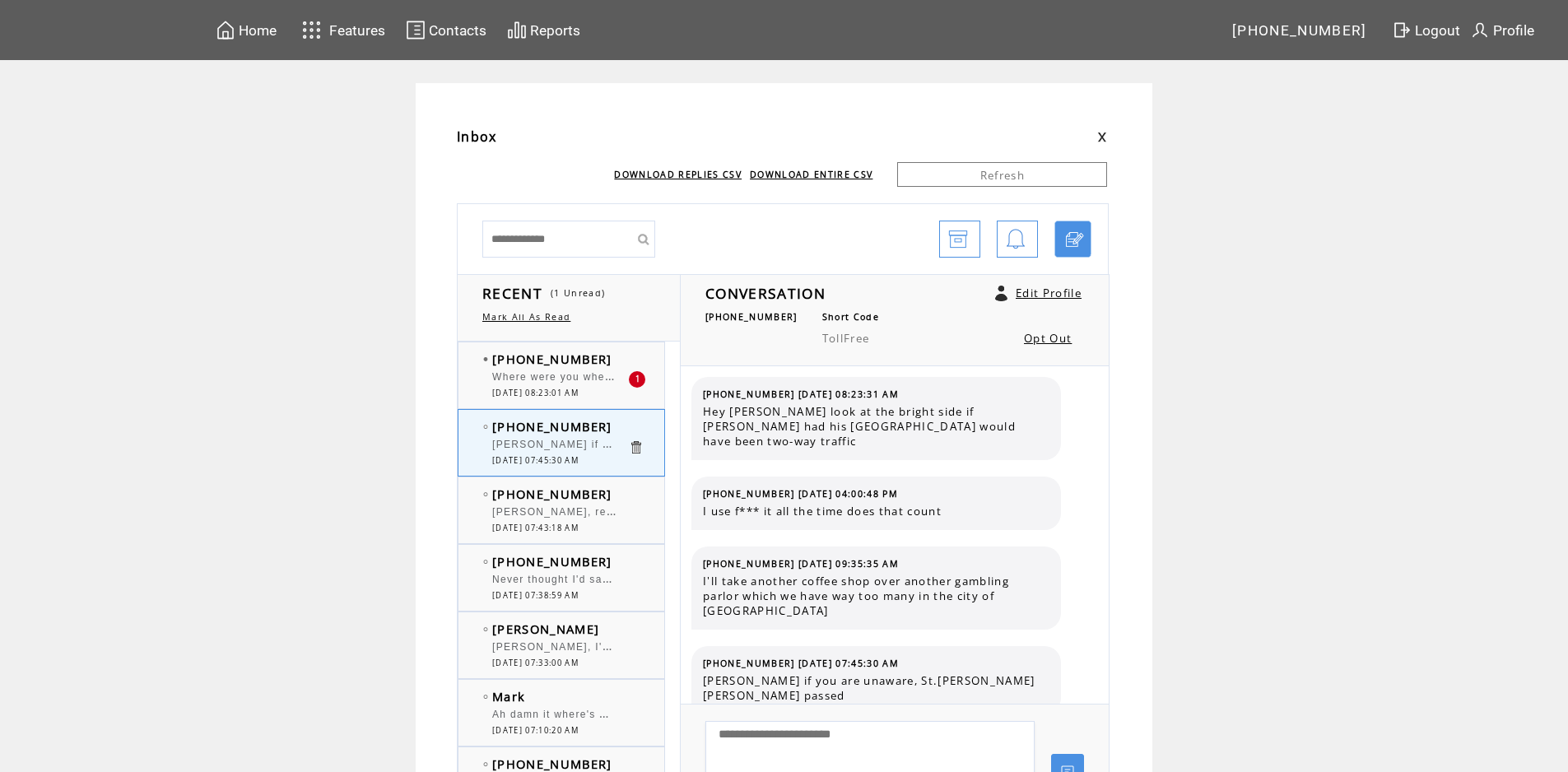
click at [537, 376] on span "Where were you when the Democrats wanted to remove all the Confederate things a…" at bounding box center [770, 375] width 556 height 17
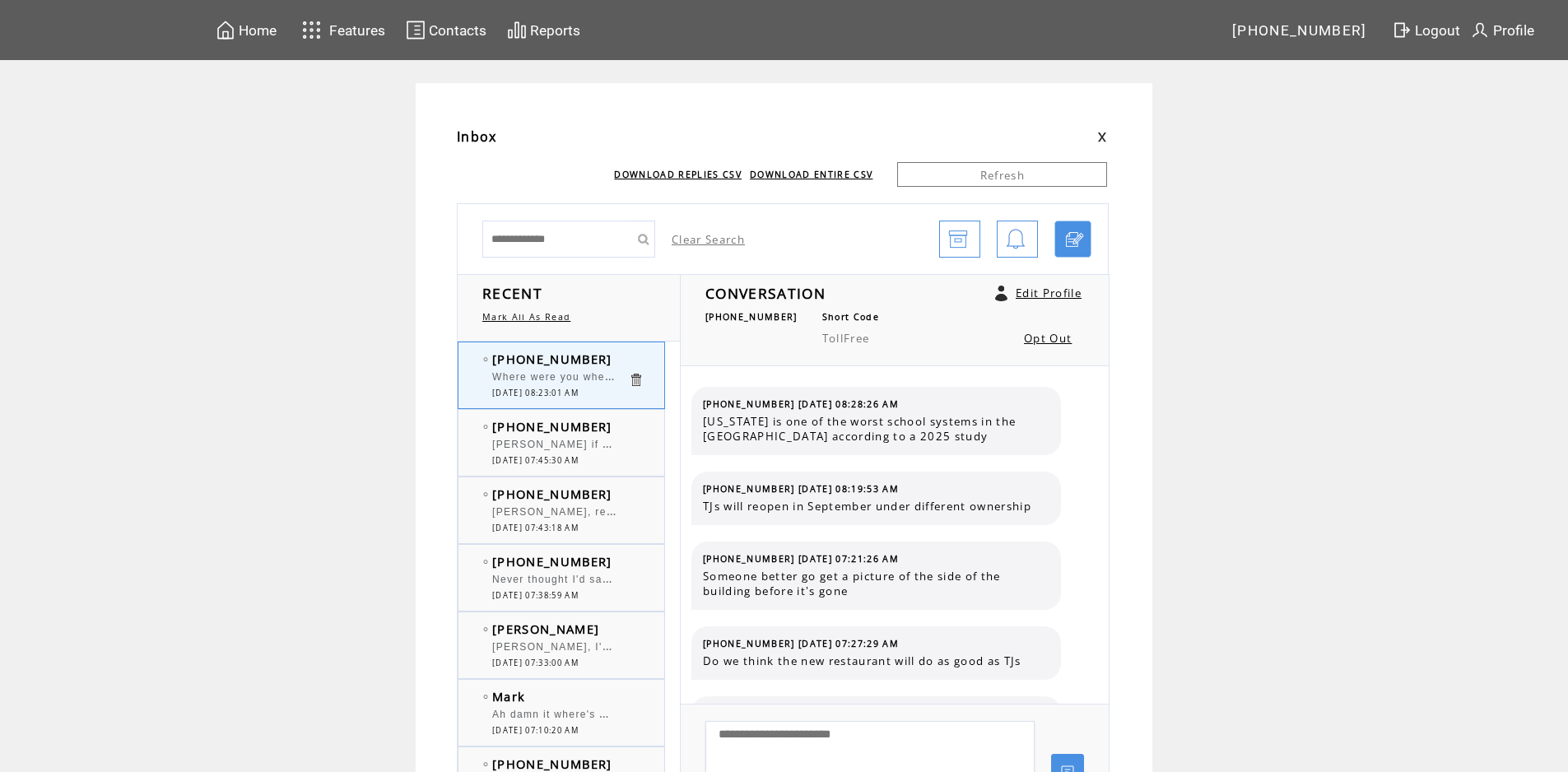
scroll to position [1952, 0]
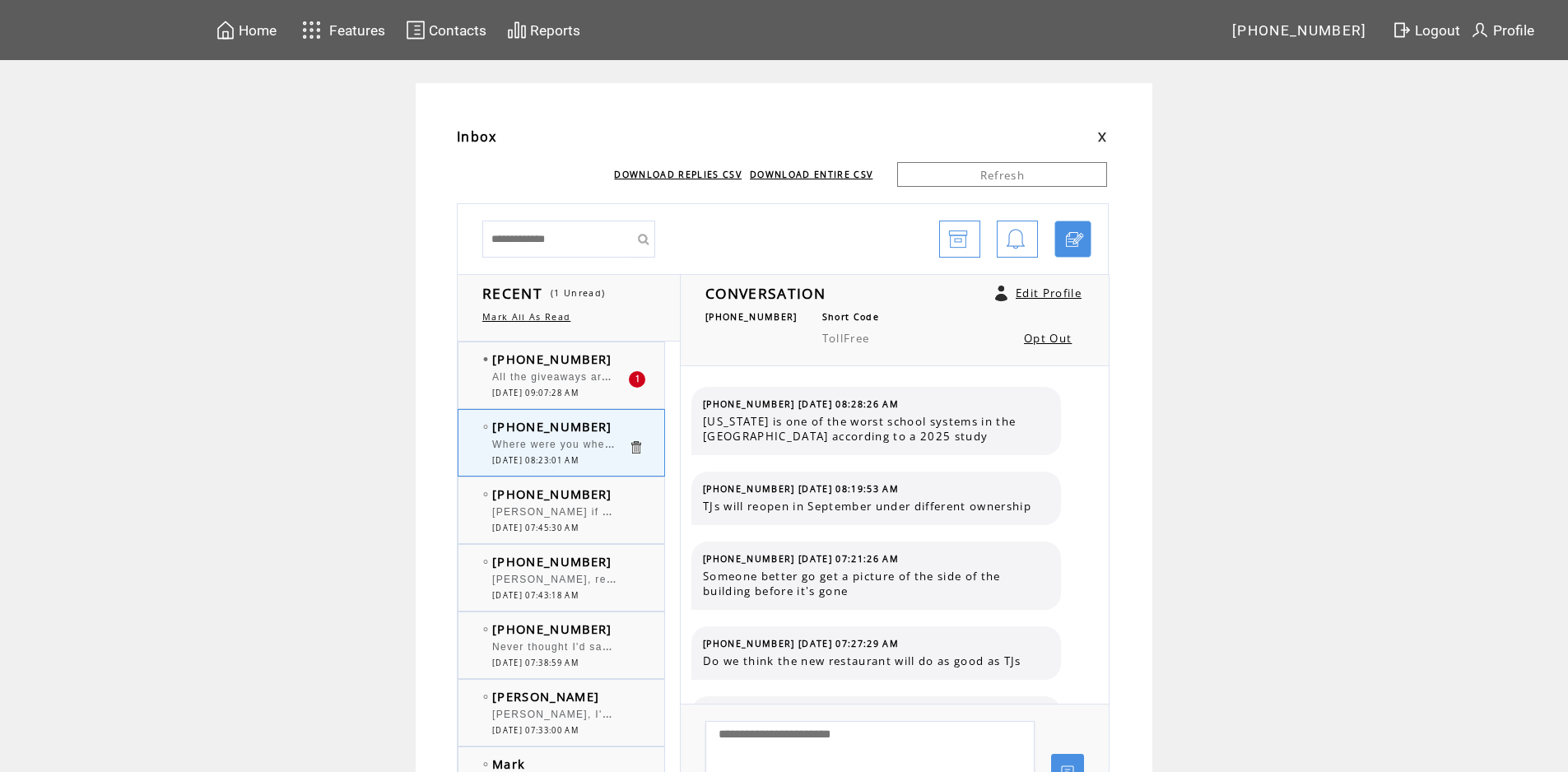
scroll to position [1952, 0]
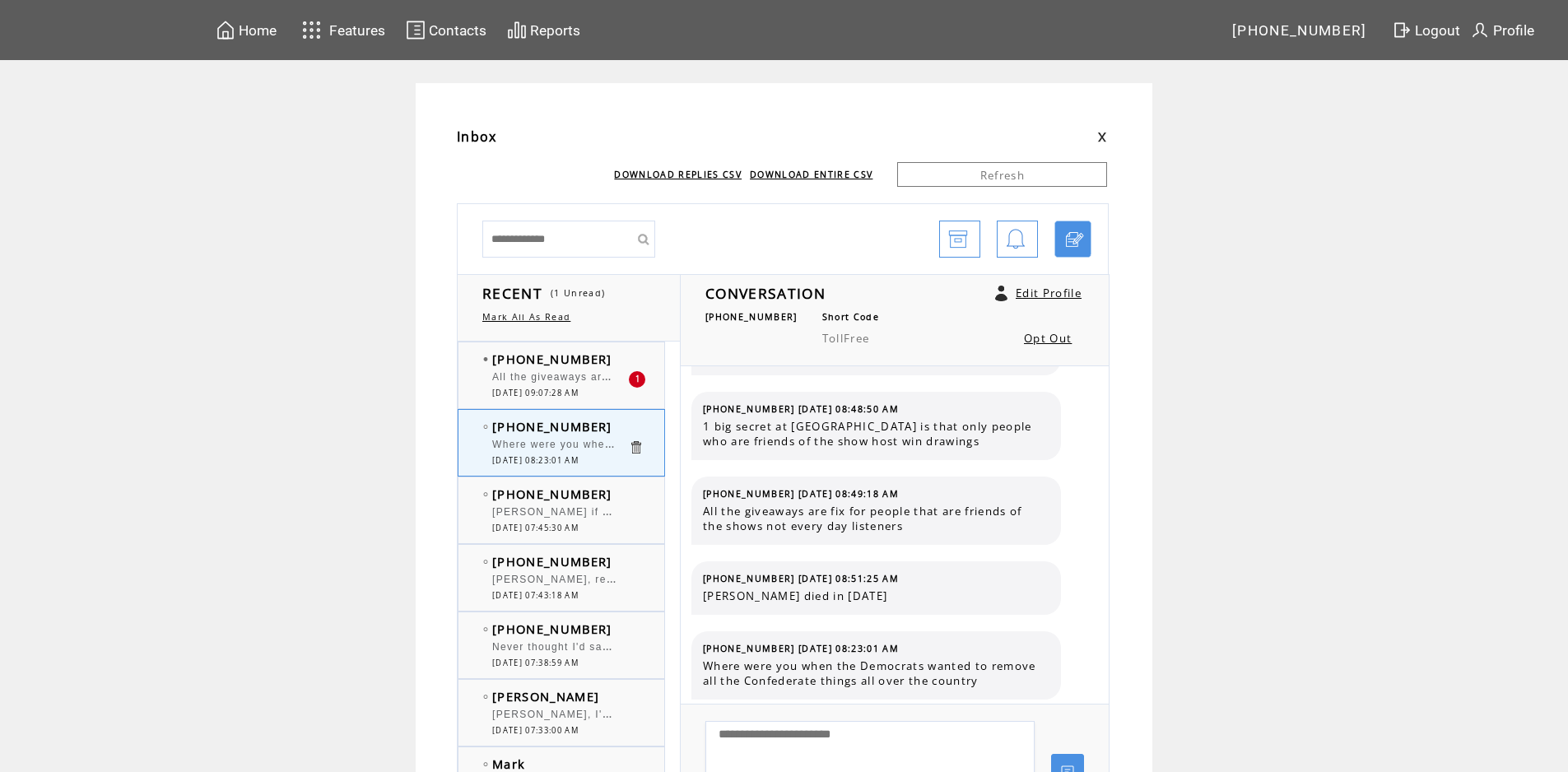
click at [527, 390] on span "[DATE] 09:07:28 AM" at bounding box center [536, 393] width 87 height 11
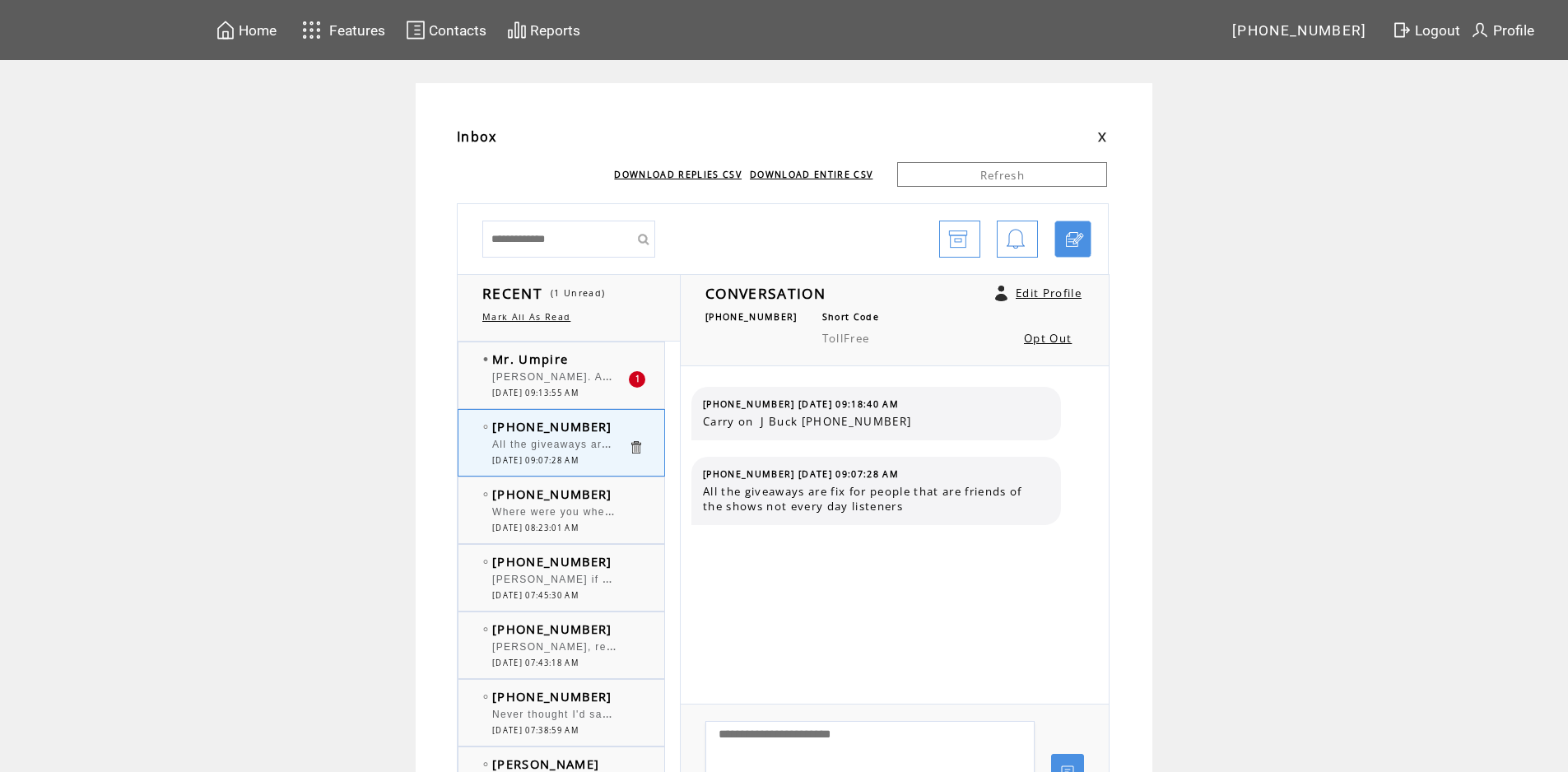
click at [540, 370] on div at bounding box center [560, 369] width 136 height 4
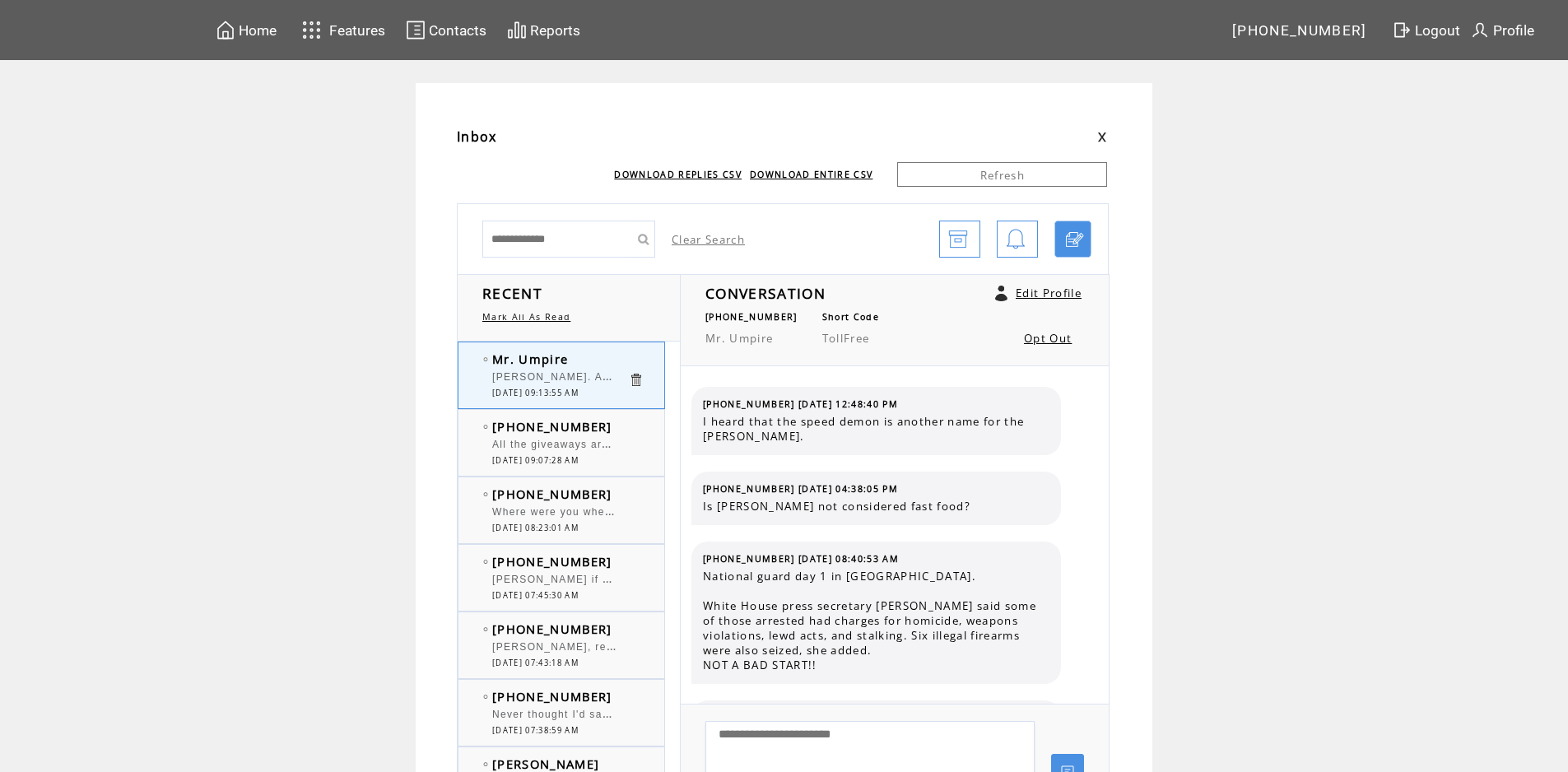
scroll to position [537, 0]
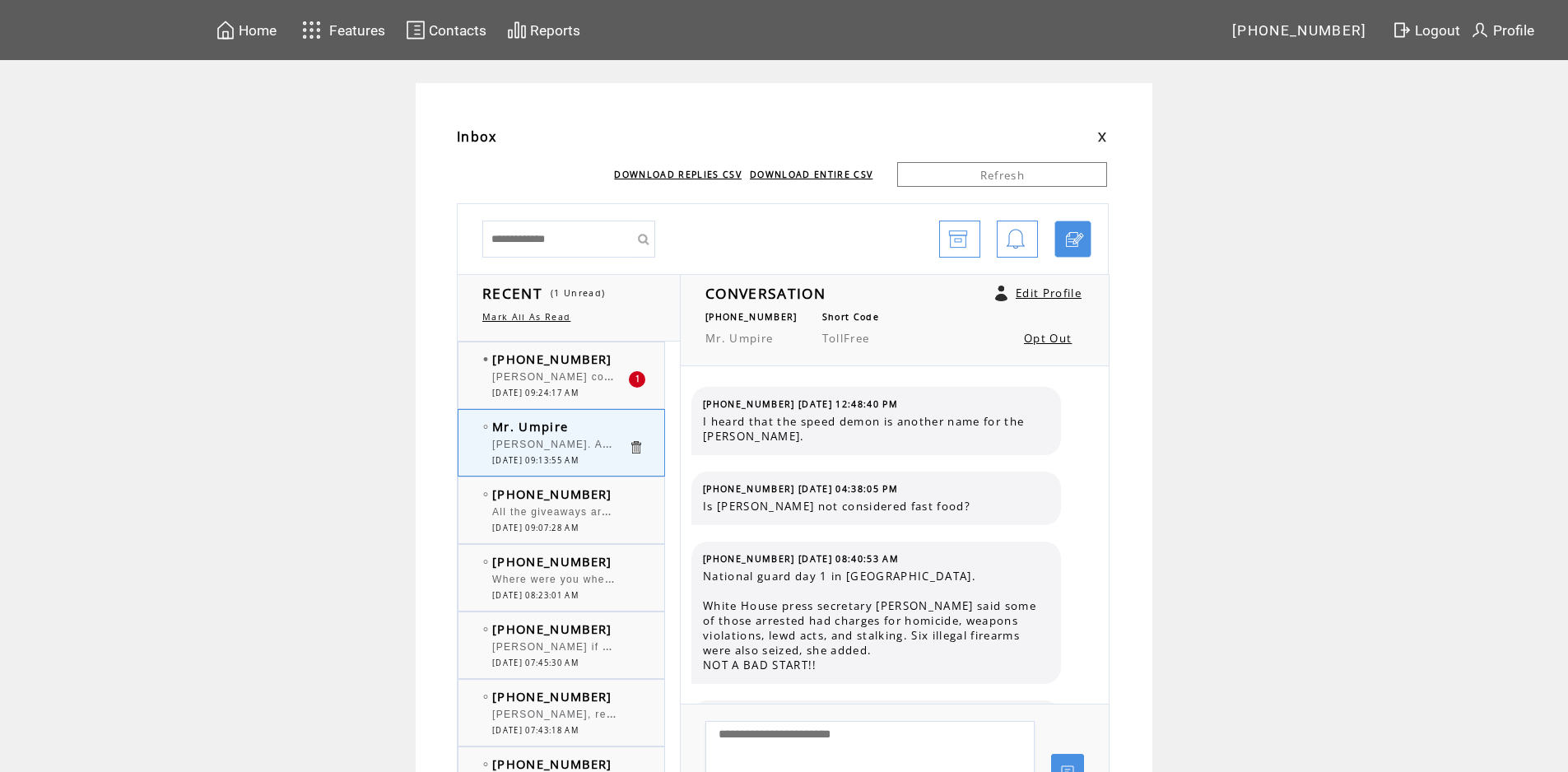
scroll to position [537, 0]
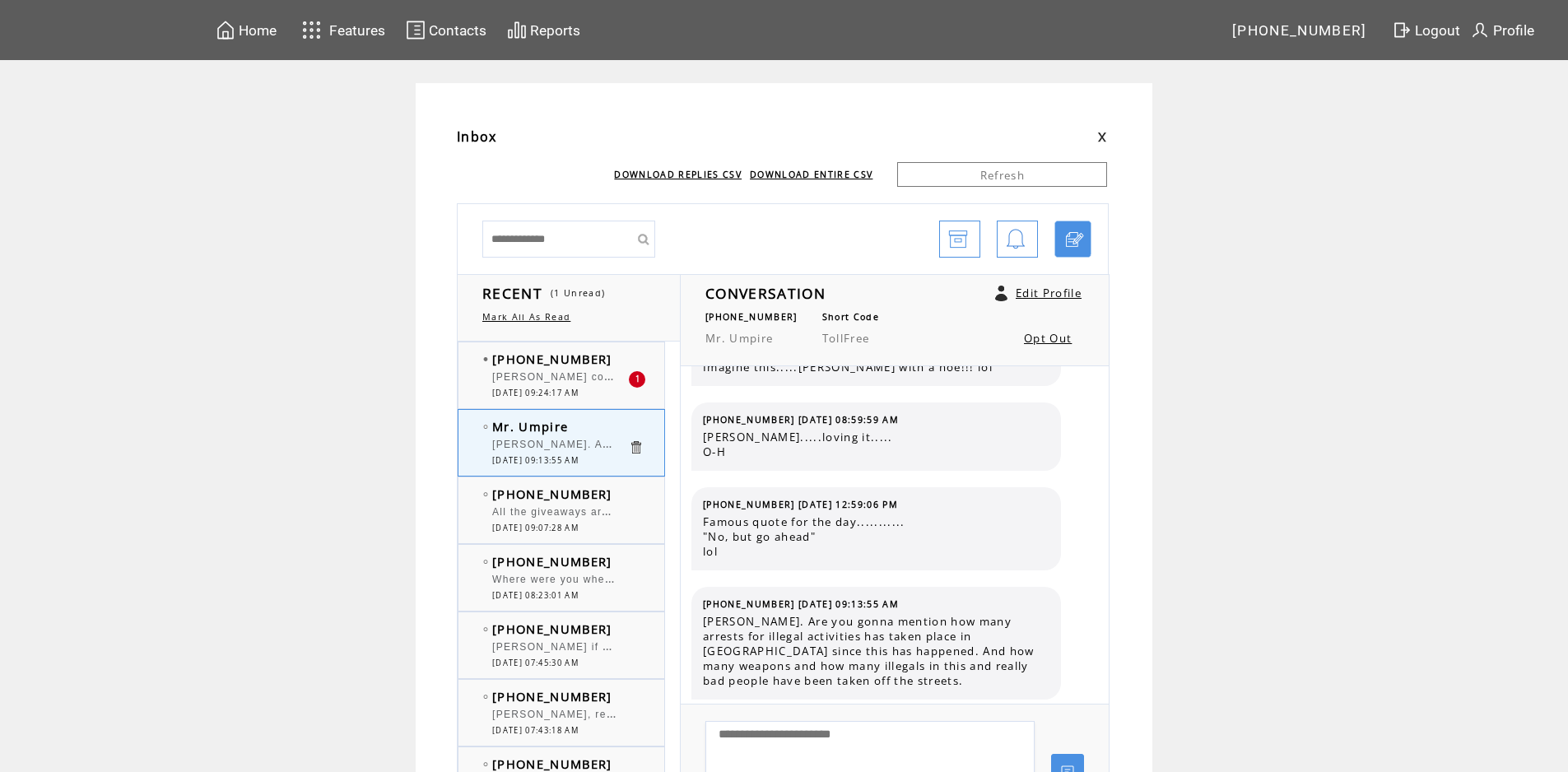
click at [538, 374] on span "[PERSON_NAME] conveniently is not sending them to high crime republican cities." at bounding box center [717, 375] width 449 height 17
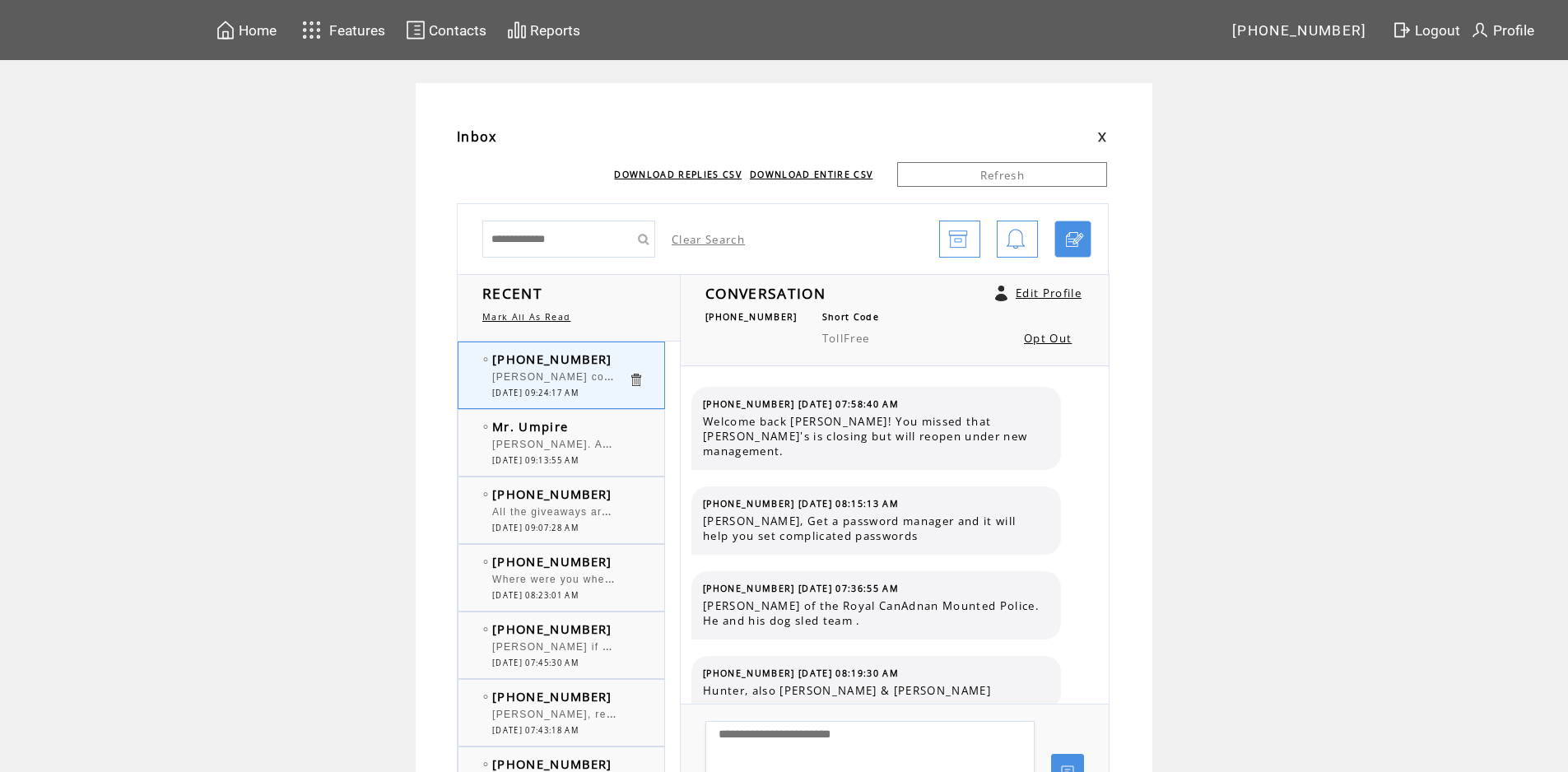
scroll to position [250, 0]
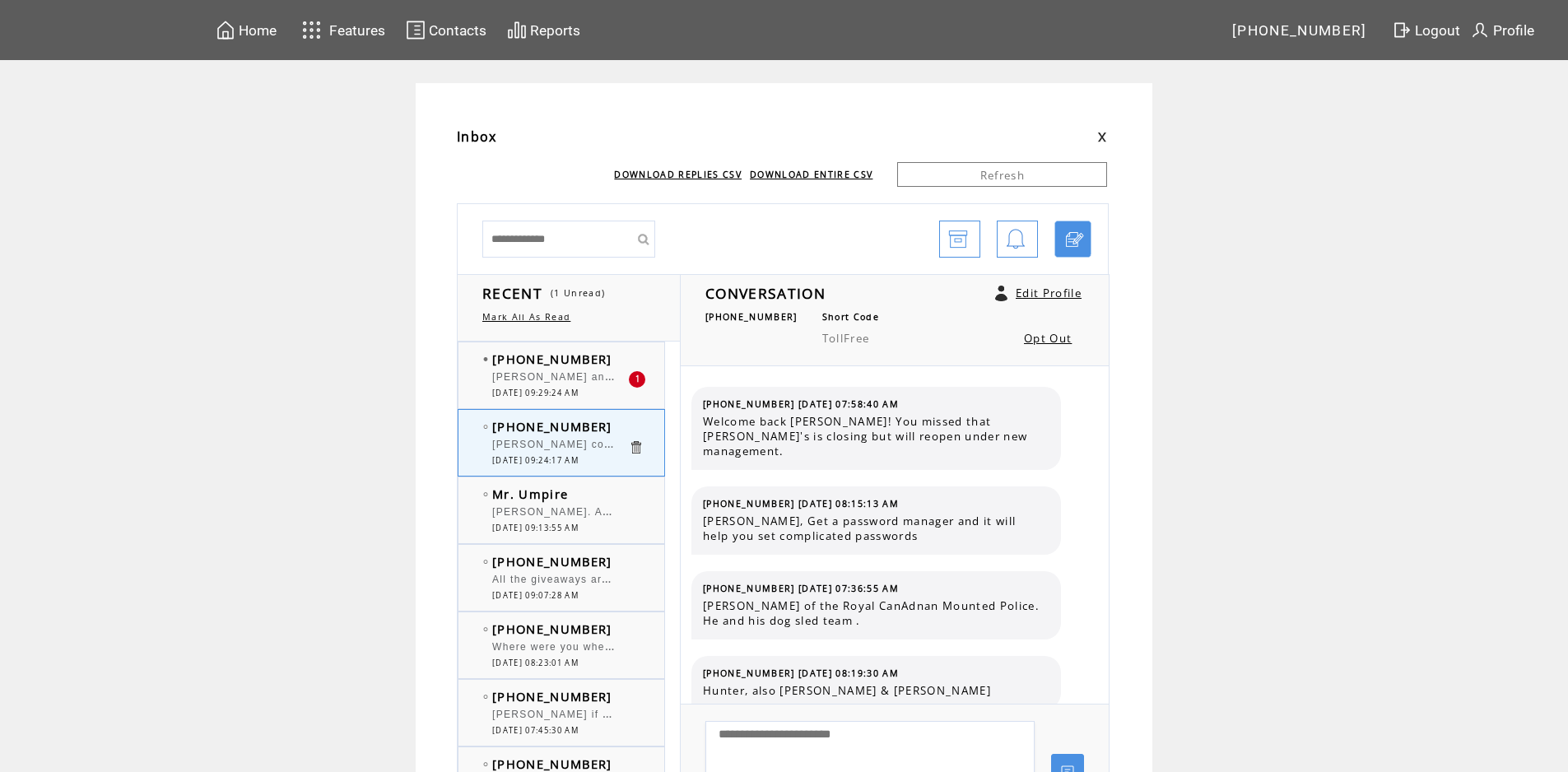
scroll to position [250, 0]
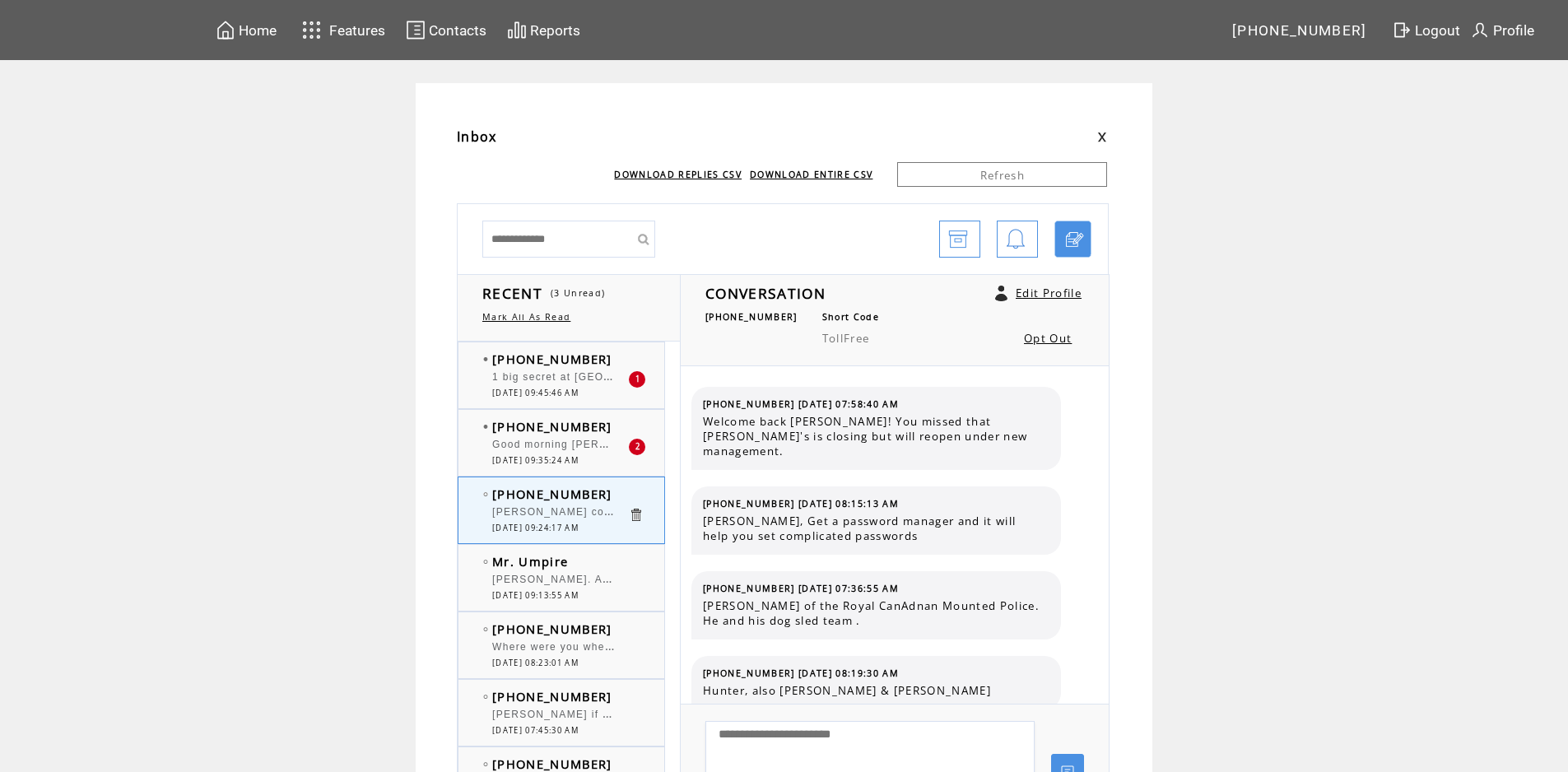
scroll to position [250, 0]
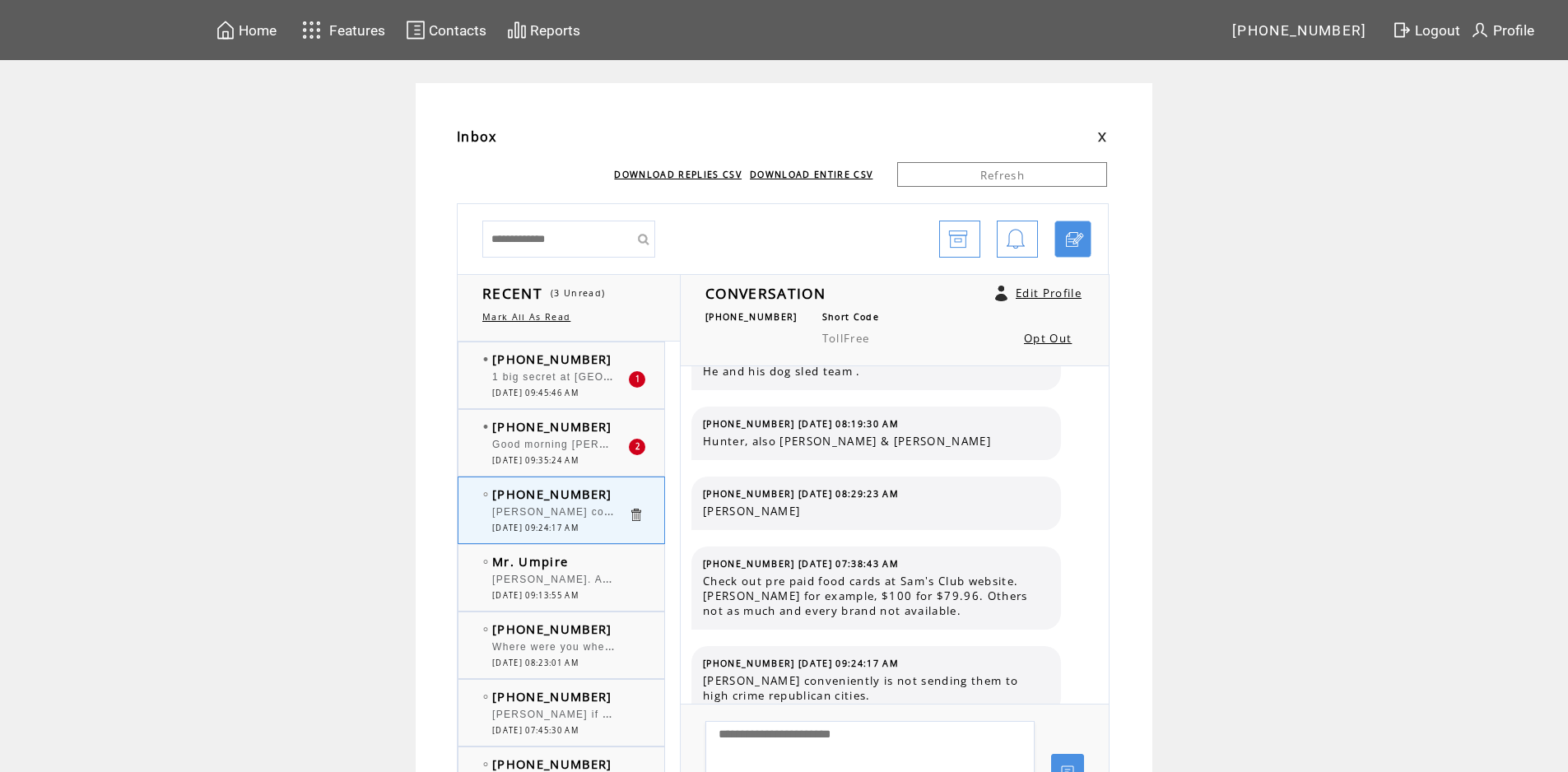
click at [530, 450] on span "Good morning [PERSON_NAME] and [PERSON_NAME]. Every time we have been panhandle…" at bounding box center [908, 443] width 831 height 17
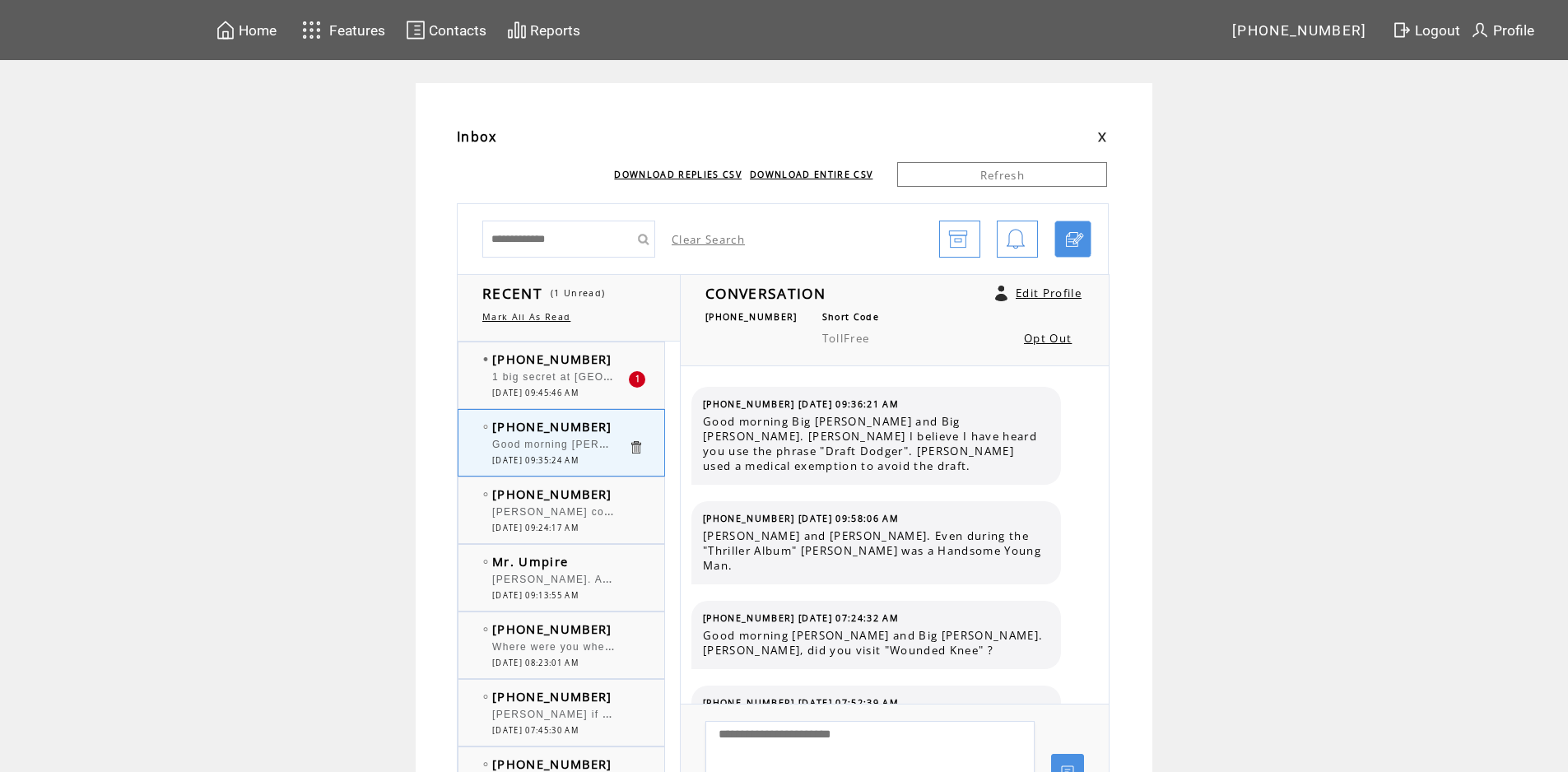
scroll to position [3769, 0]
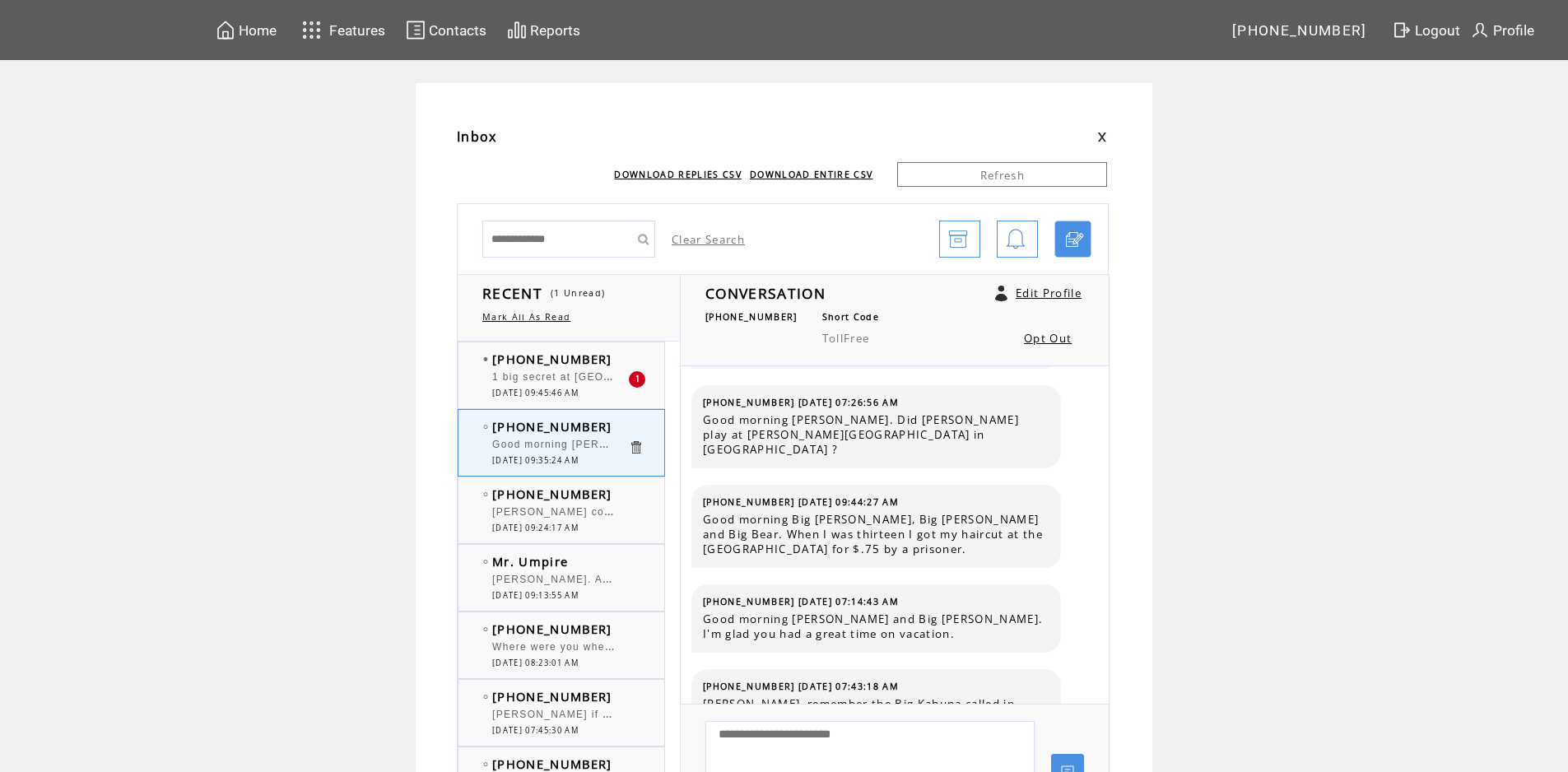
click at [591, 380] on span "1 big secret at [GEOGRAPHIC_DATA] is that only people who are friends of the sh…" at bounding box center [774, 375] width 563 height 17
